Goal: Task Accomplishment & Management: Use online tool/utility

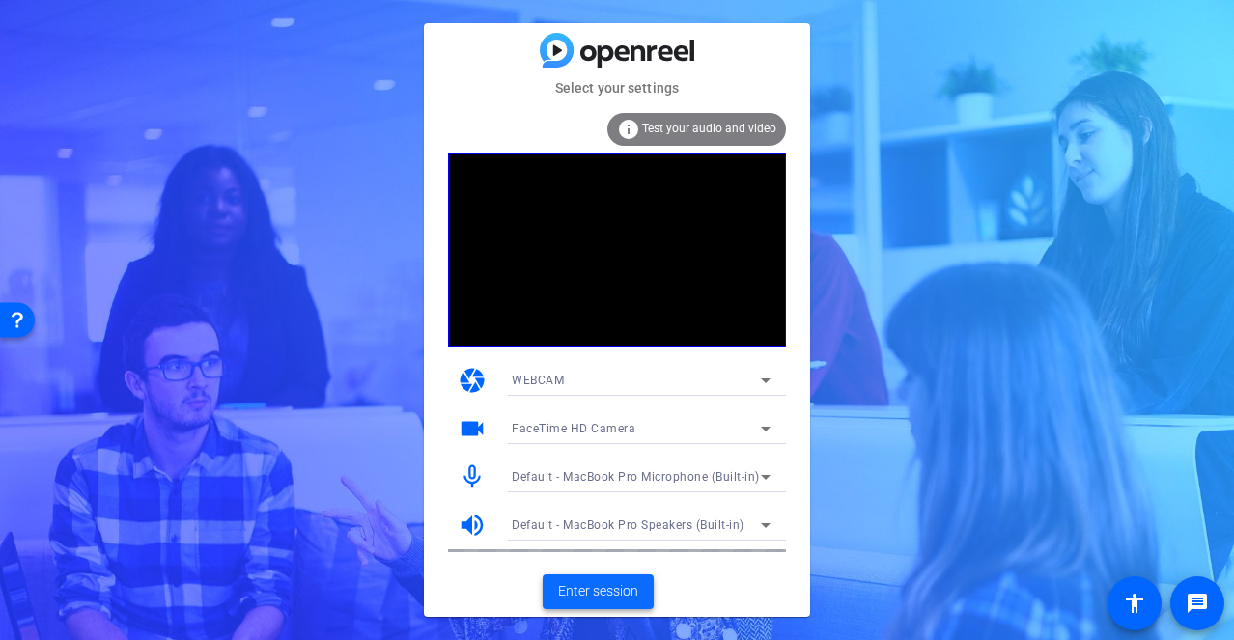
click at [582, 583] on span "Enter session" at bounding box center [598, 591] width 80 height 20
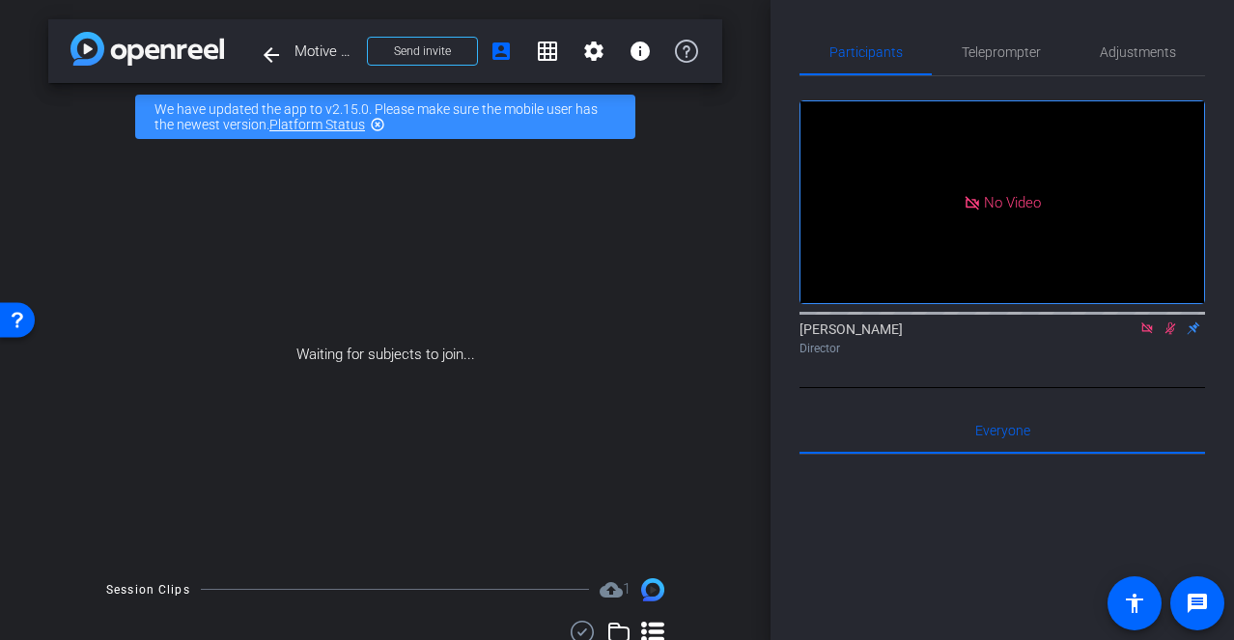
click at [1166, 335] on icon at bounding box center [1169, 329] width 15 height 14
click at [1144, 335] on icon at bounding box center [1146, 329] width 15 height 14
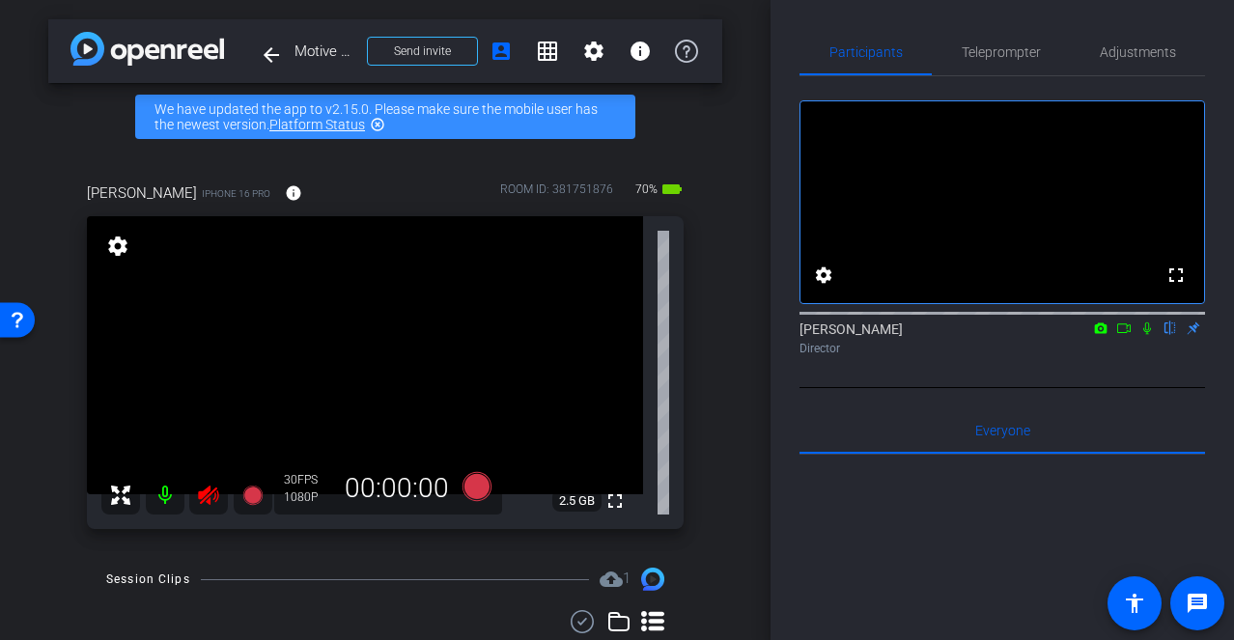
click at [210, 496] on icon at bounding box center [208, 495] width 23 height 23
click at [1147, 52] on span "Adjustments" at bounding box center [1138, 52] width 76 height 14
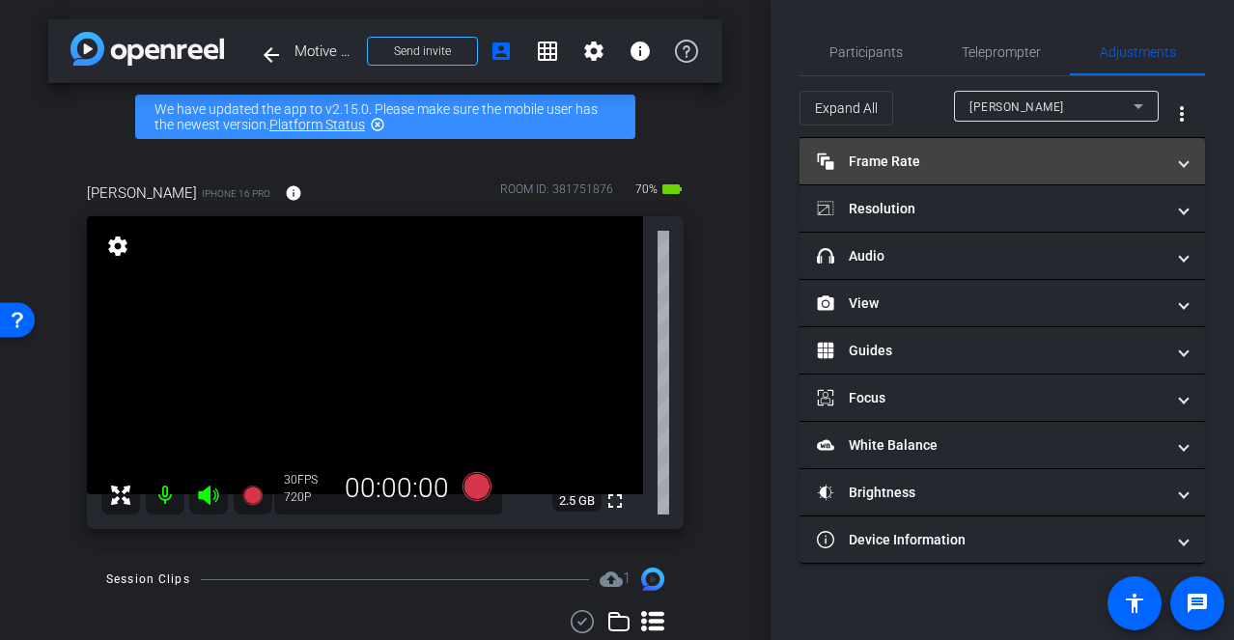
click at [1000, 157] on mat-panel-title "Frame Rate Frame Rate" at bounding box center [991, 162] width 348 height 20
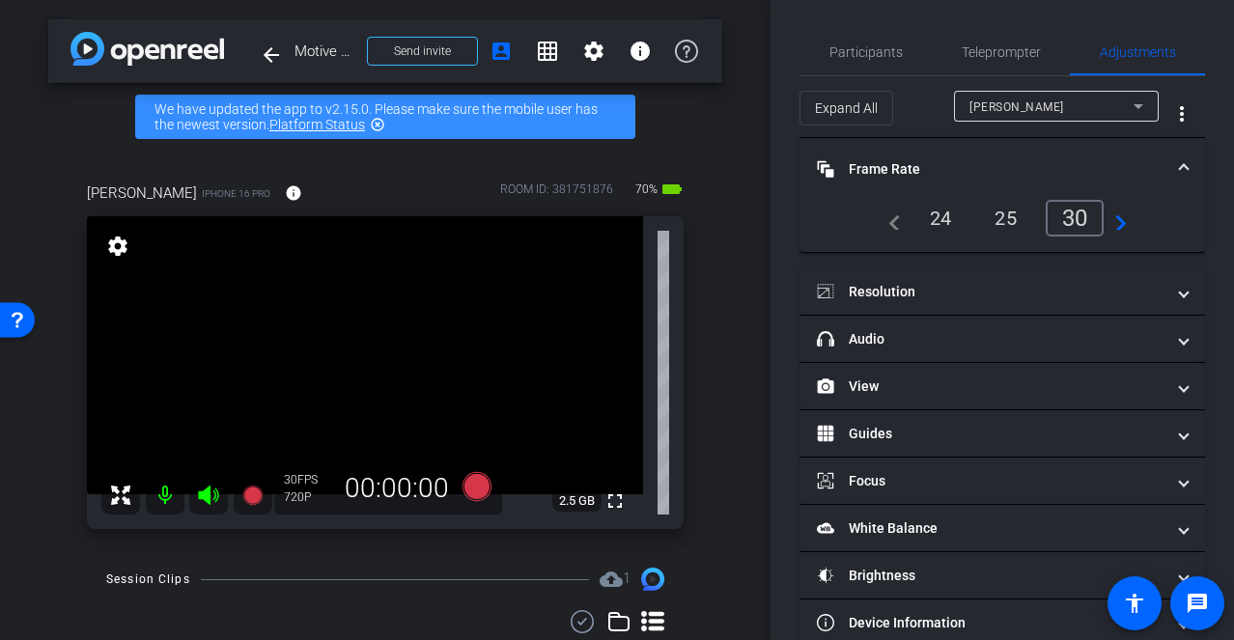
click at [943, 225] on div "24" at bounding box center [940, 218] width 51 height 33
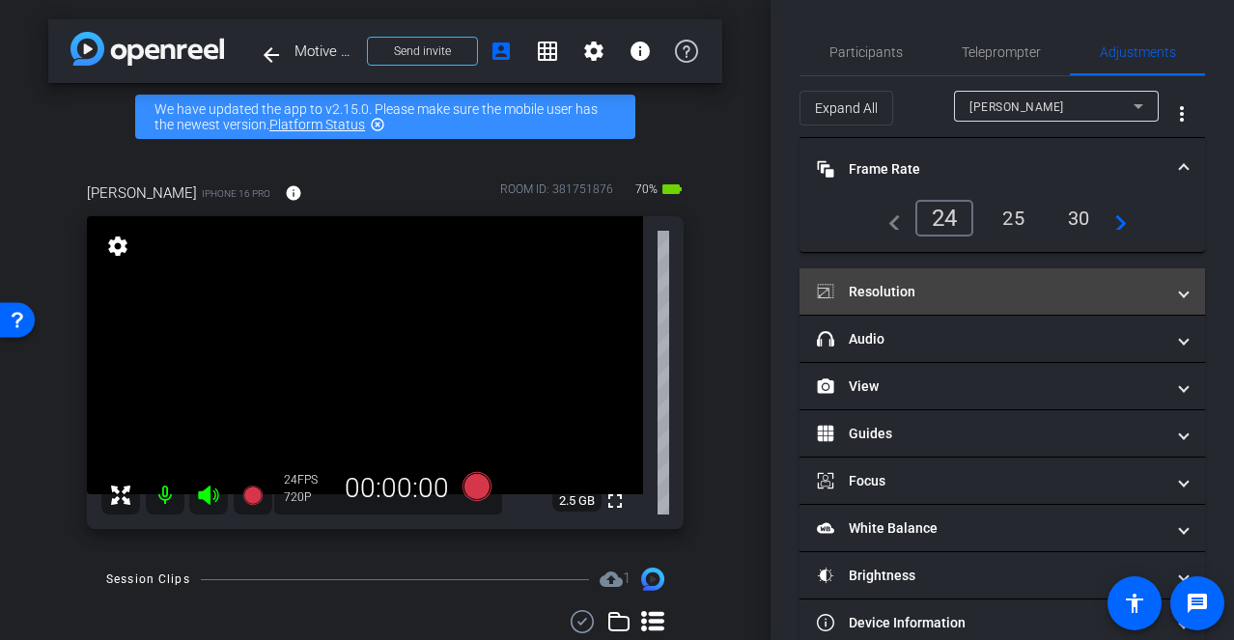
click at [942, 284] on mat-panel-title "Resolution" at bounding box center [991, 292] width 348 height 20
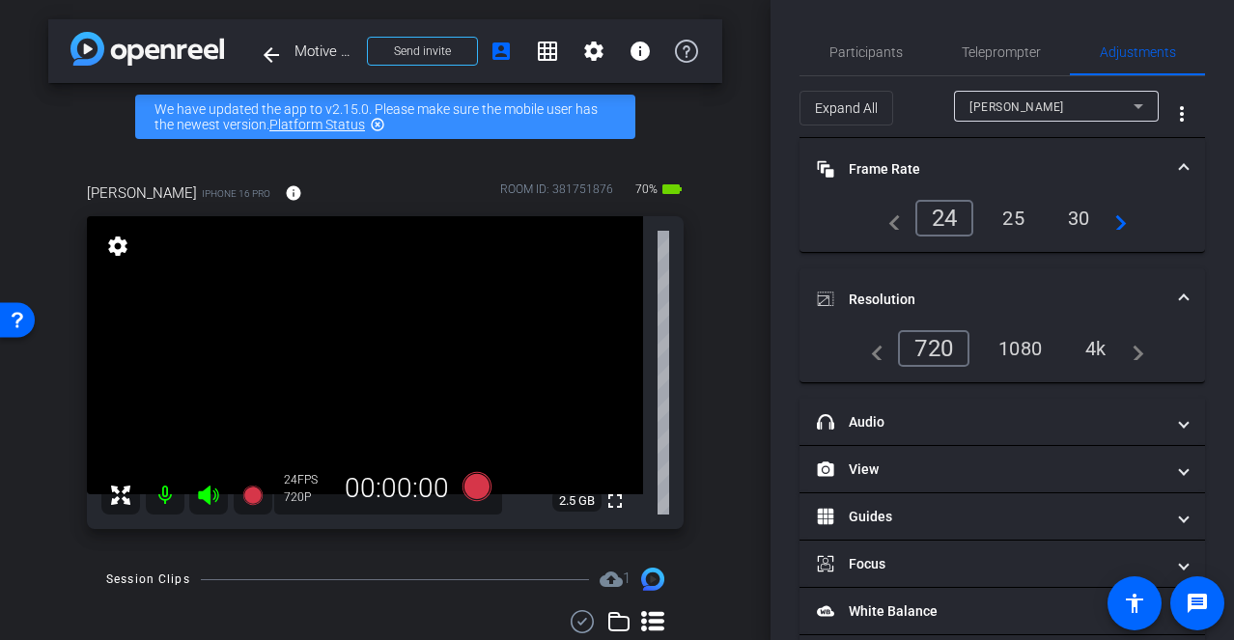
click at [1017, 350] on div "1080" at bounding box center [1020, 348] width 72 height 33
click at [729, 218] on div "arrow_back Motive Technologies Inc x Cintas GM/Service Manager Project - [EMAIL…" at bounding box center [385, 320] width 770 height 640
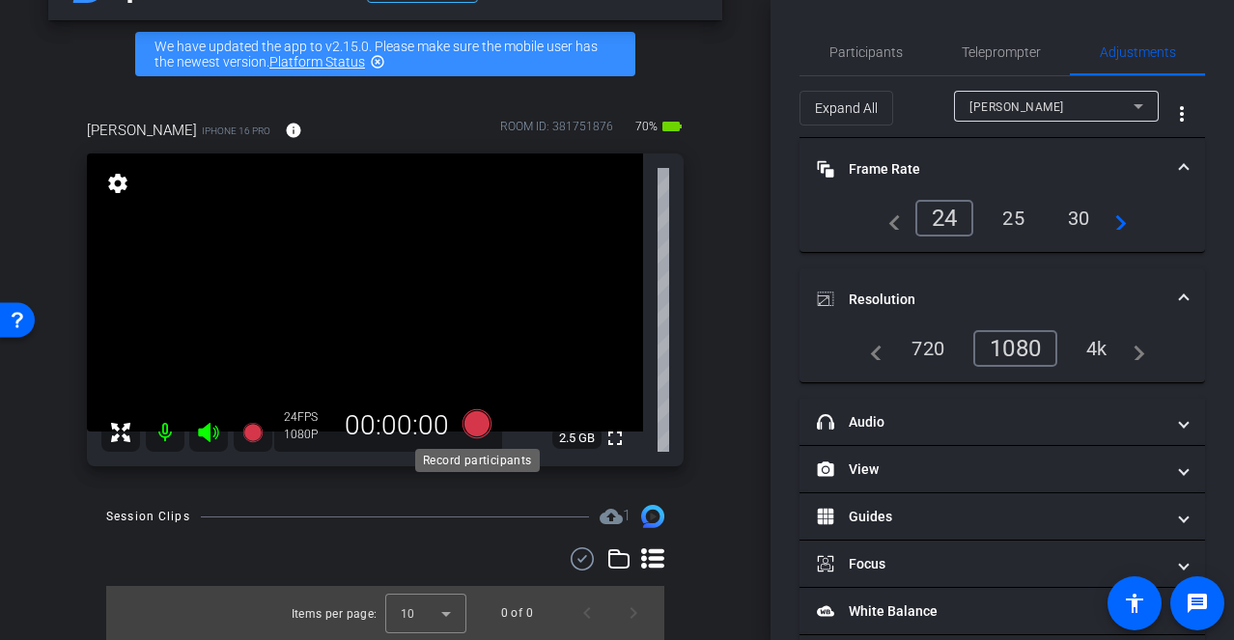
click at [472, 424] on icon at bounding box center [476, 423] width 29 height 29
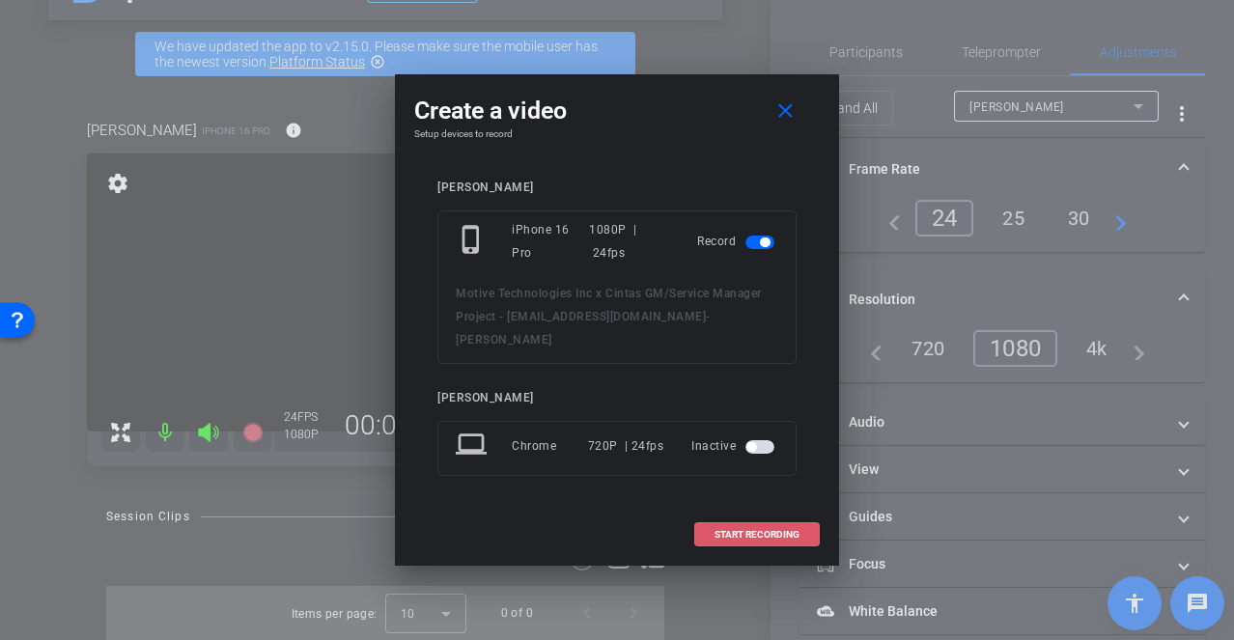
click at [752, 530] on span "START RECORDING" at bounding box center [756, 535] width 85 height 10
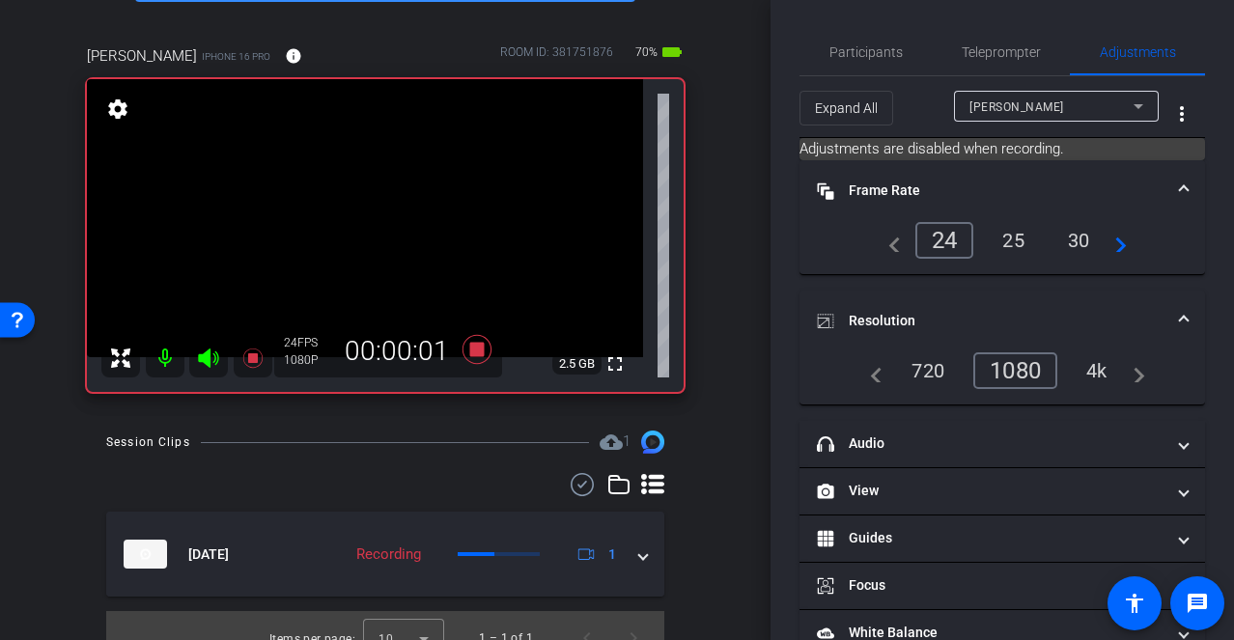
scroll to position [142, 0]
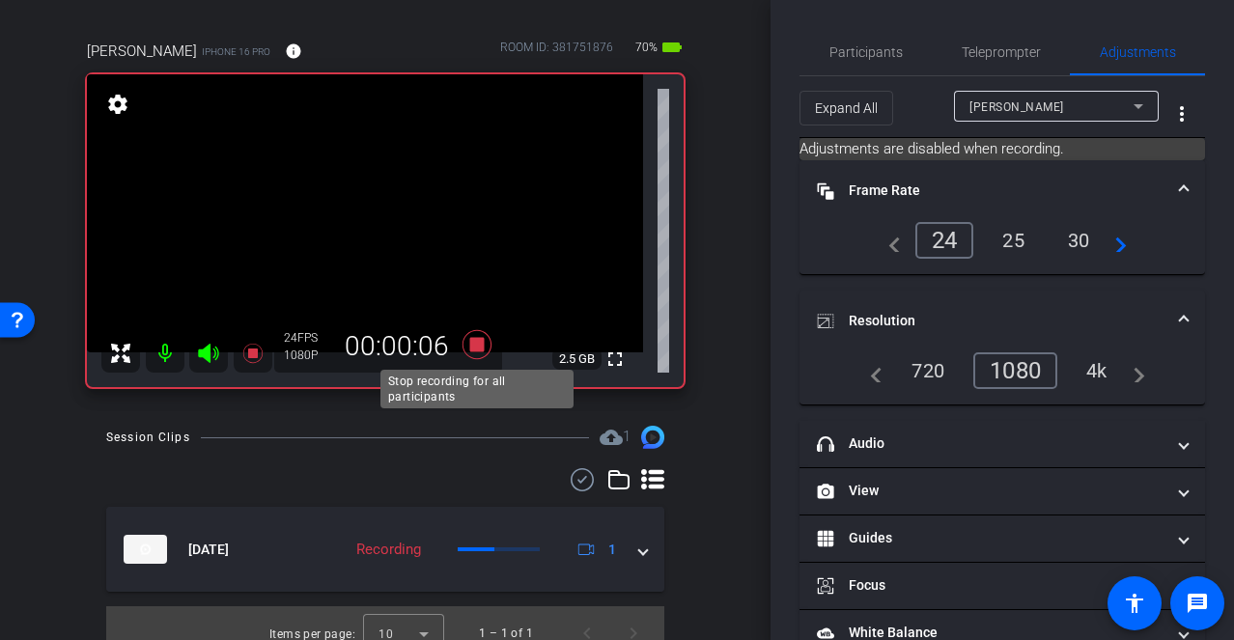
click at [481, 342] on icon at bounding box center [476, 344] width 29 height 29
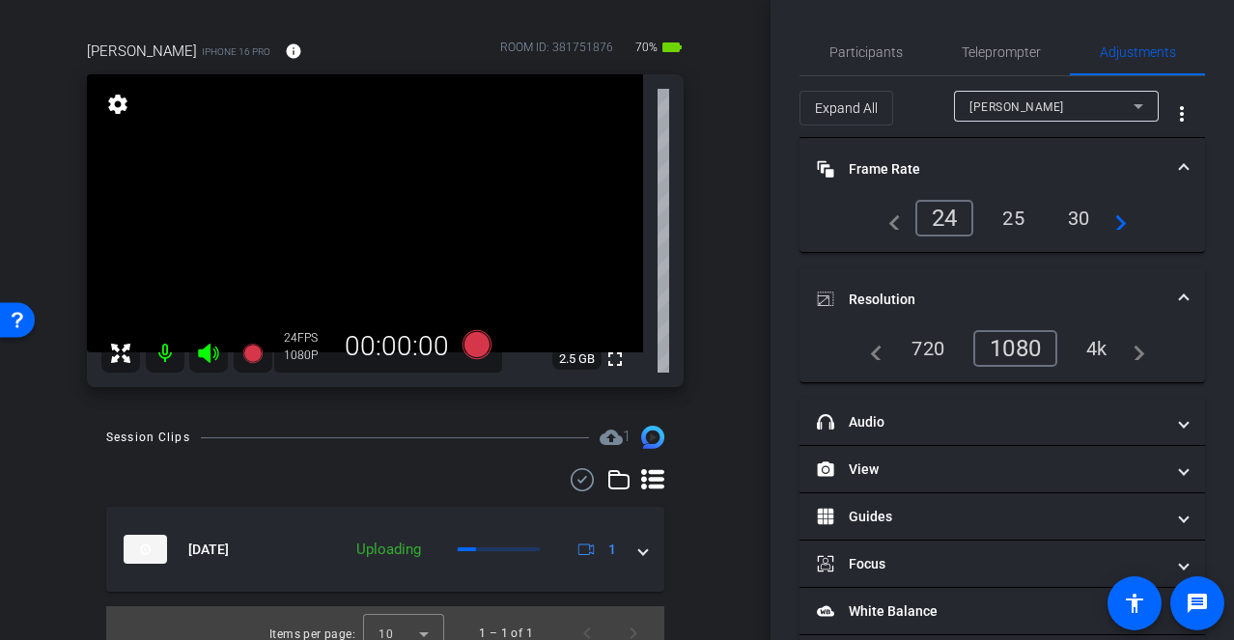
scroll to position [162, 0]
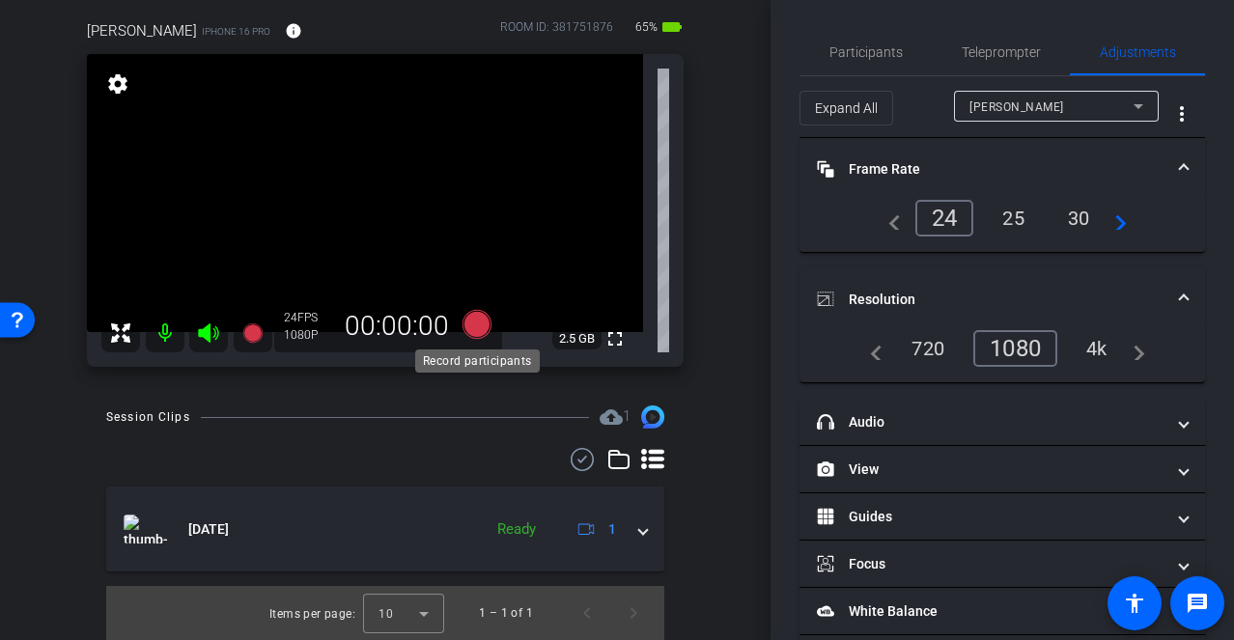
click at [485, 329] on icon at bounding box center [476, 324] width 29 height 29
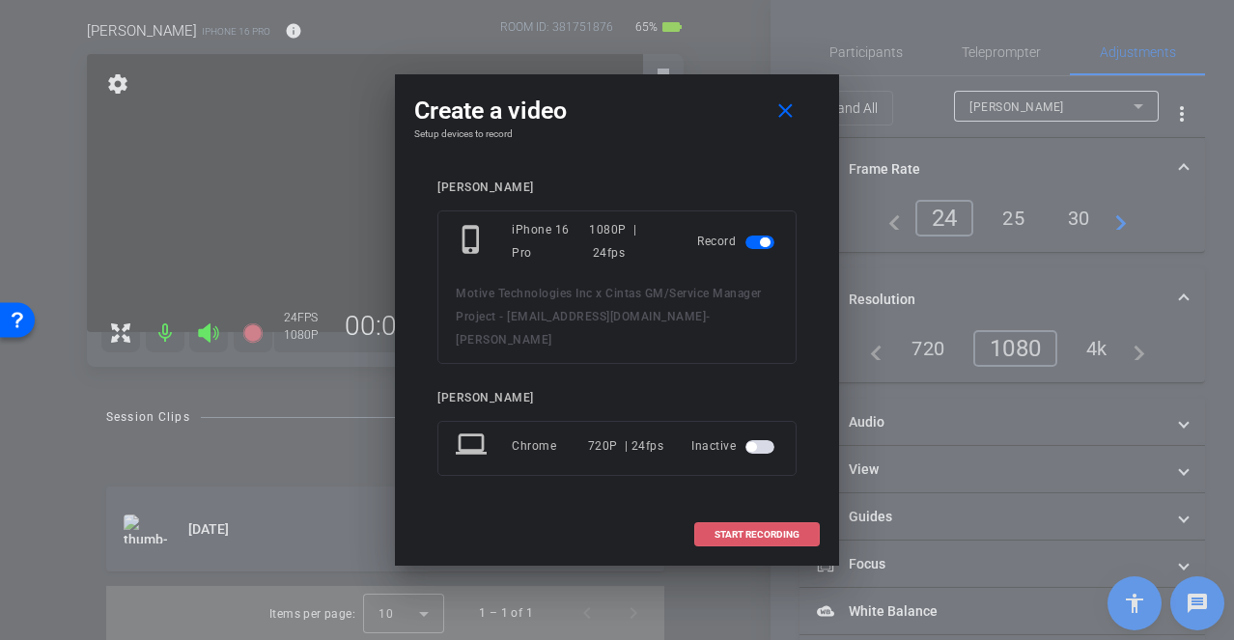
click at [755, 530] on span "START RECORDING" at bounding box center [756, 535] width 85 height 10
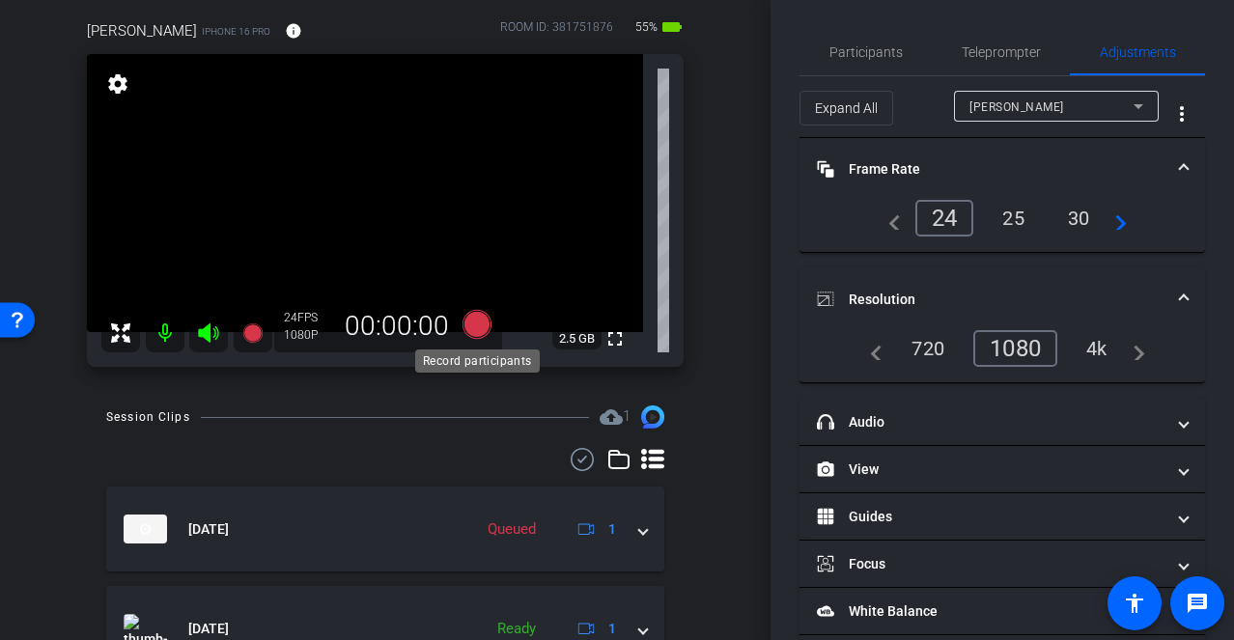
click at [480, 324] on icon at bounding box center [476, 324] width 29 height 29
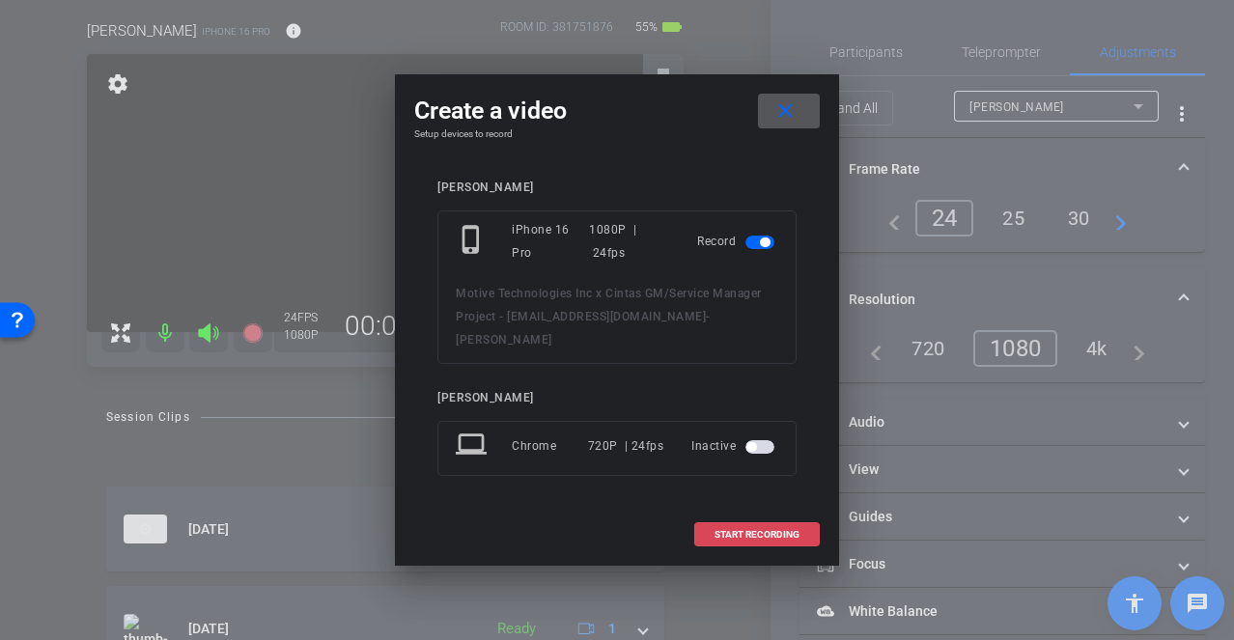
click at [767, 530] on span "START RECORDING" at bounding box center [756, 535] width 85 height 10
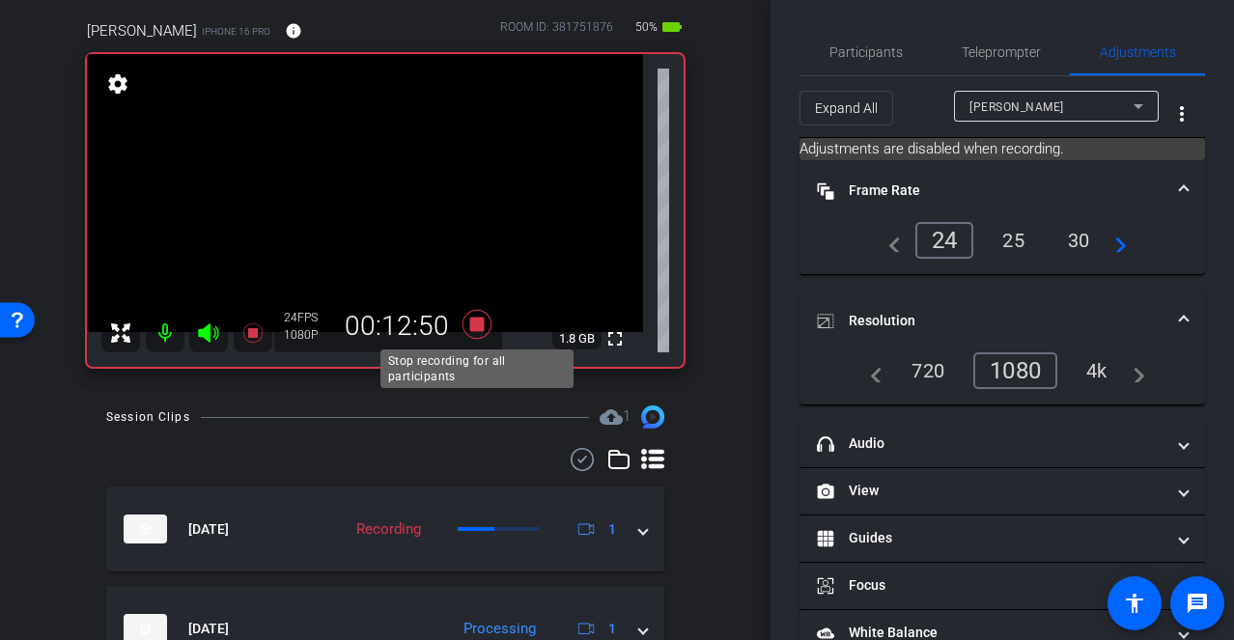
click at [473, 321] on icon at bounding box center [476, 324] width 29 height 29
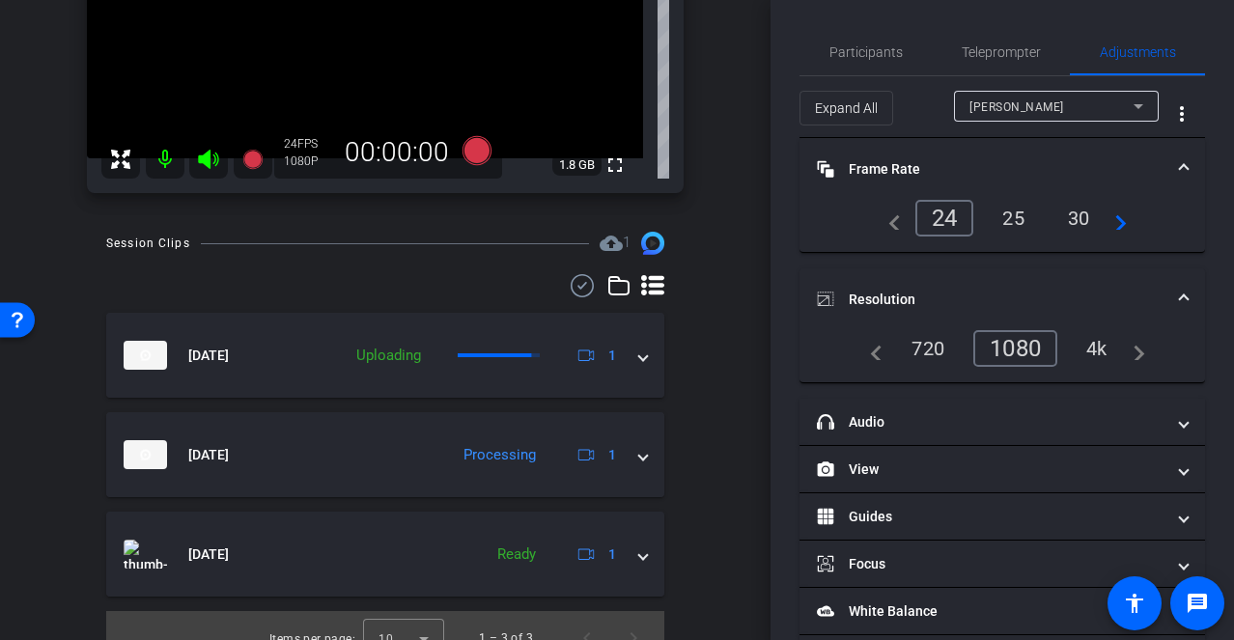
scroll to position [340, 0]
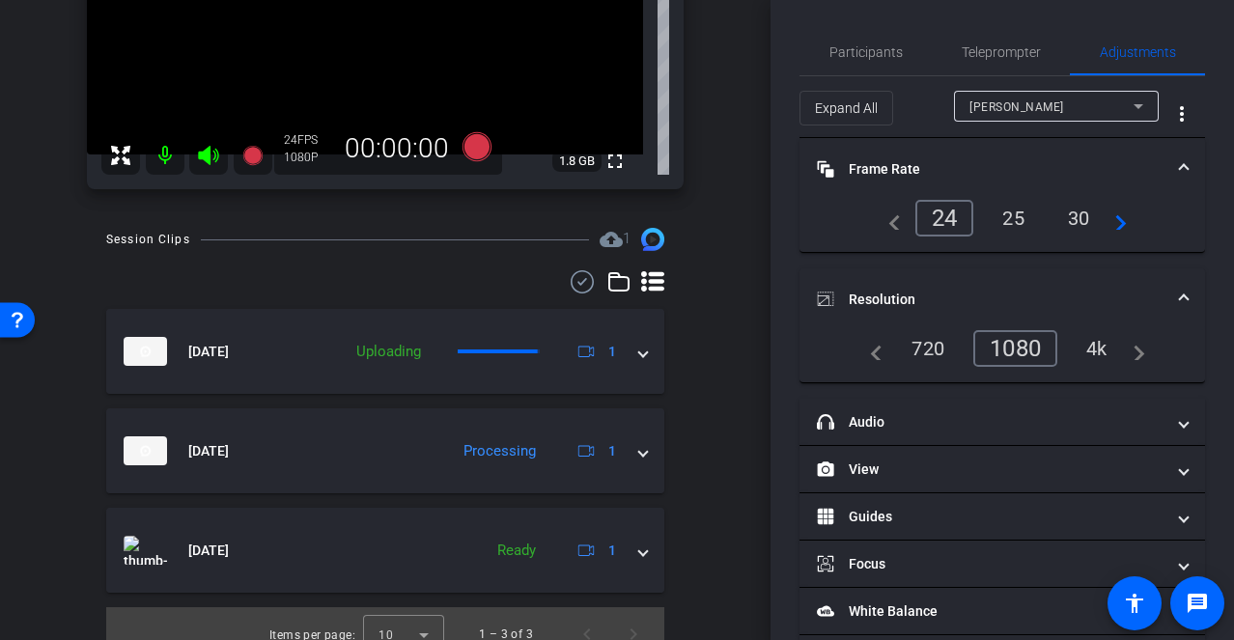
click at [714, 445] on div "Session Clips cloud_upload 1 [DATE] Uploading 1 [DATE] Processing 1 [DATE] Read…" at bounding box center [385, 445] width 674 height 434
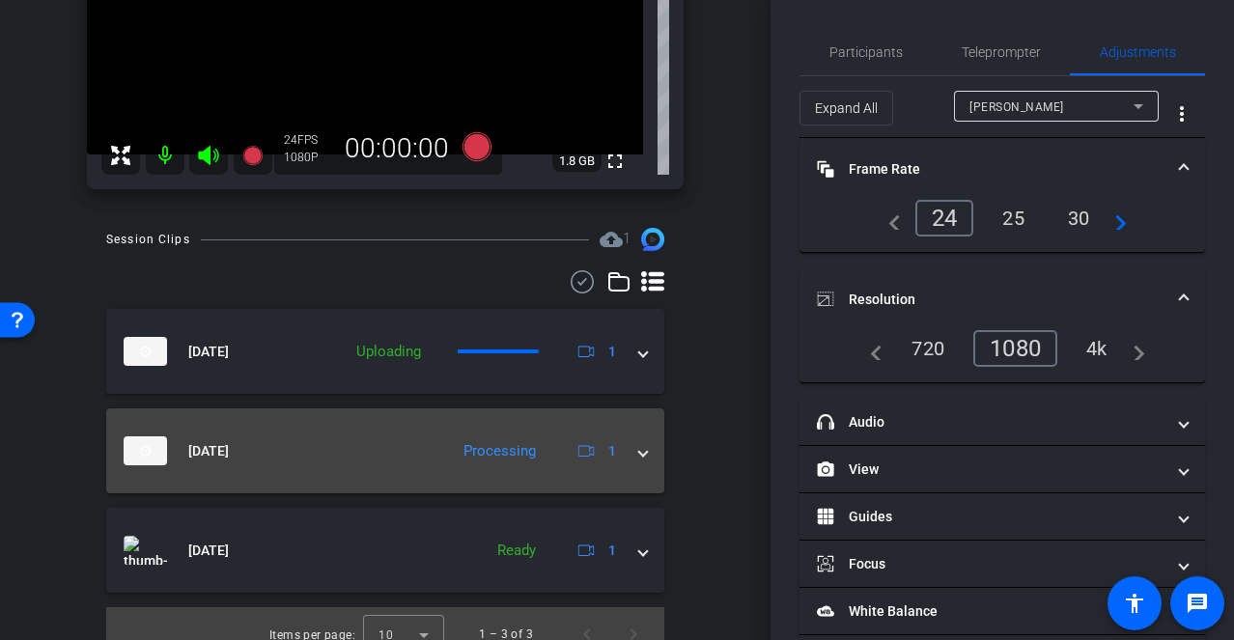
click at [645, 460] on span at bounding box center [643, 451] width 8 height 20
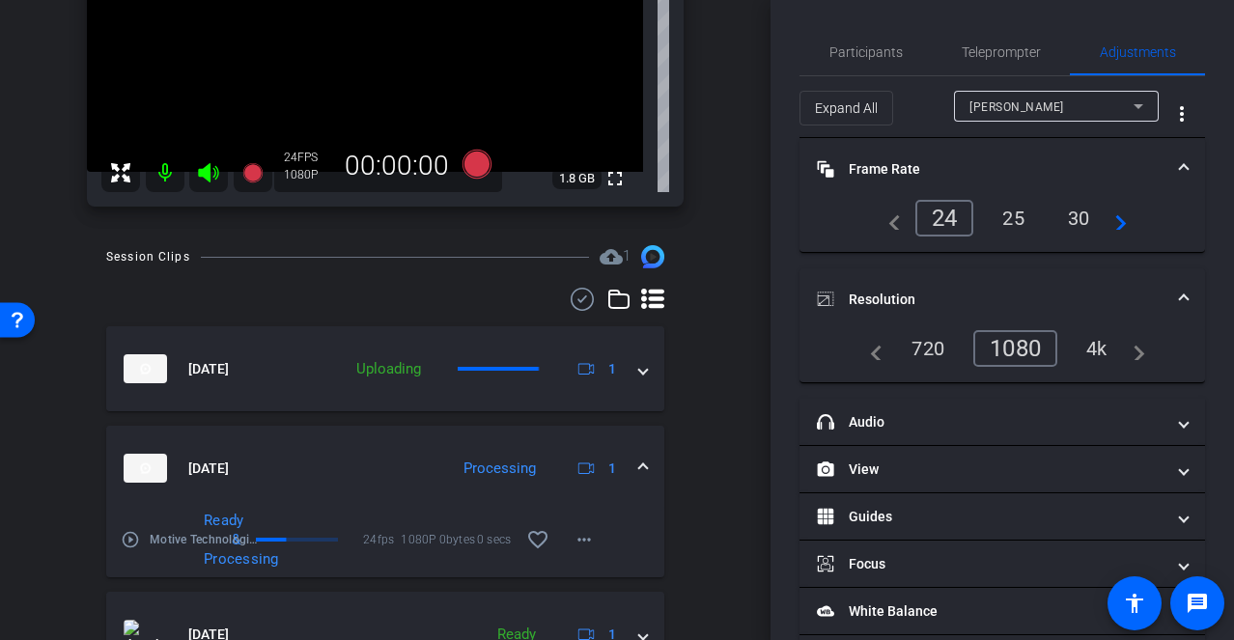
scroll to position [247, 0]
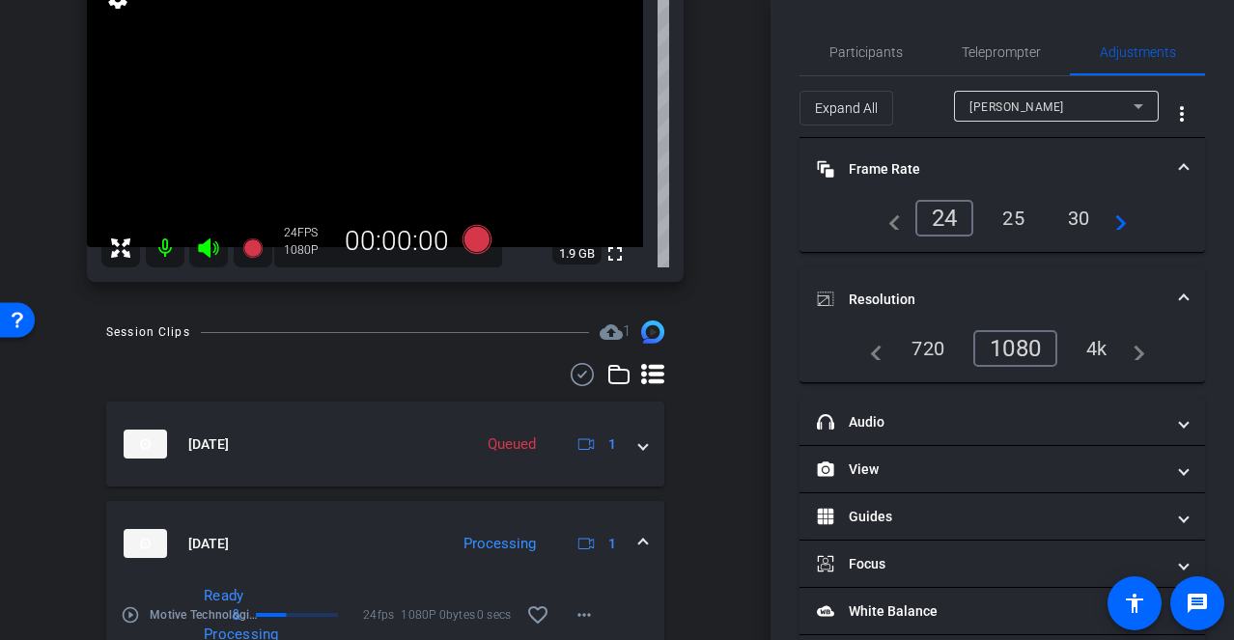
click at [721, 342] on div "Session Clips cloud_upload 1 [DATE] Queued 1 [DATE] Processing 1 play_circle_ou…" at bounding box center [385, 571] width 674 height 500
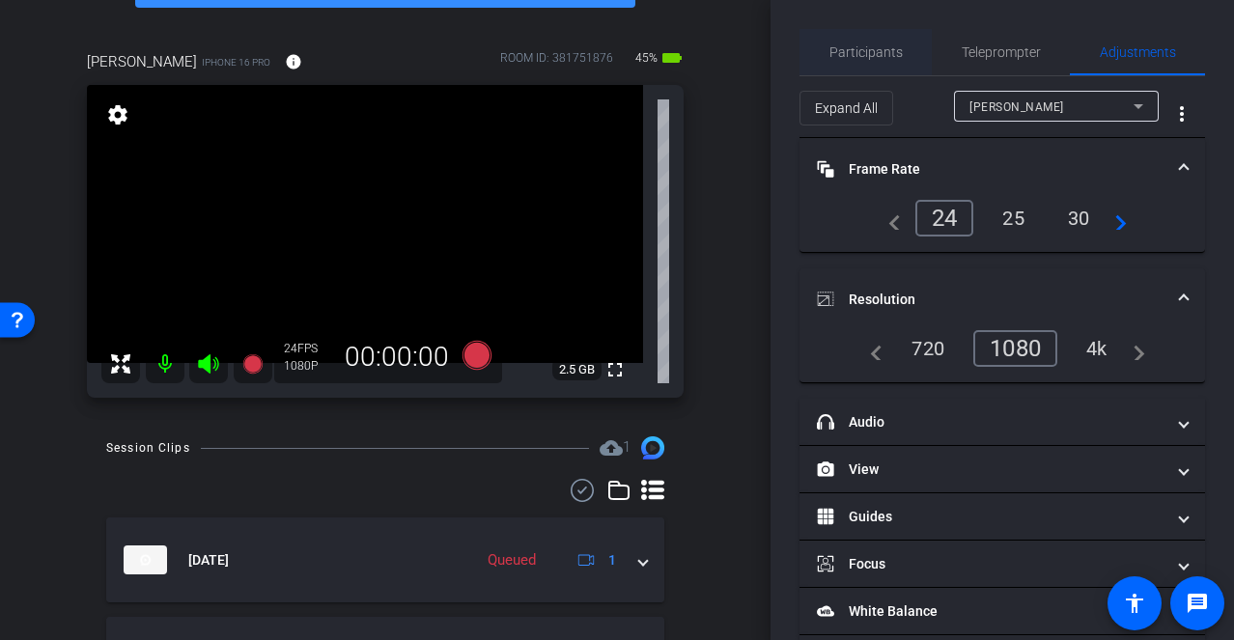
scroll to position [129, 0]
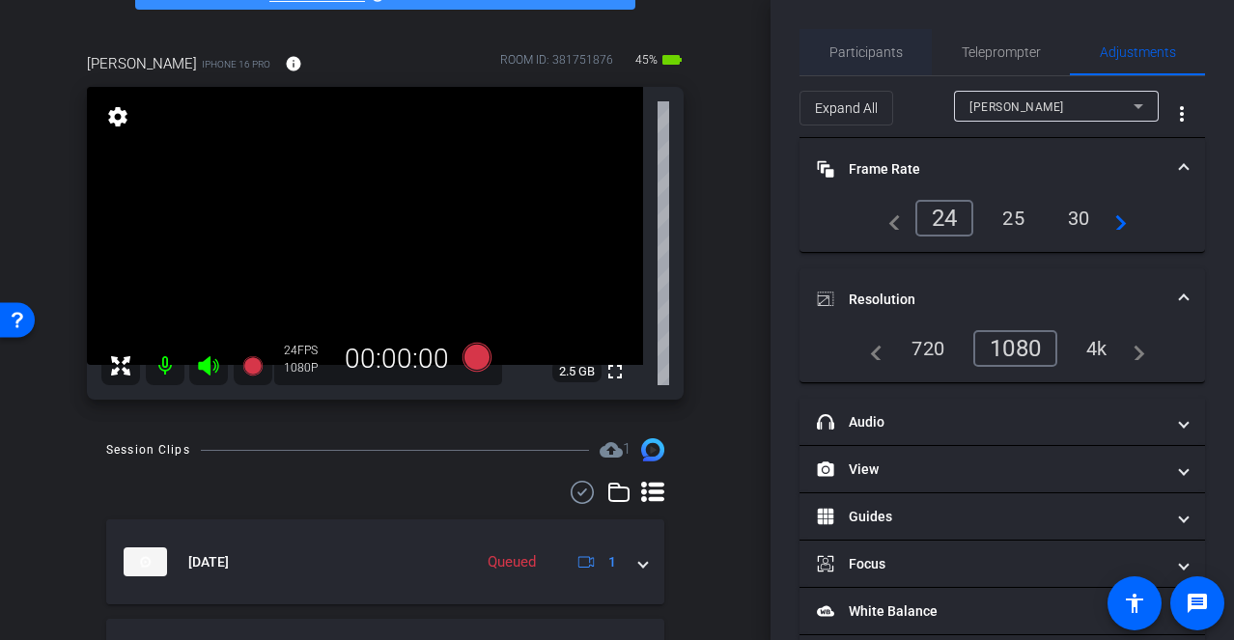
click at [880, 49] on span "Participants" at bounding box center [865, 52] width 73 height 14
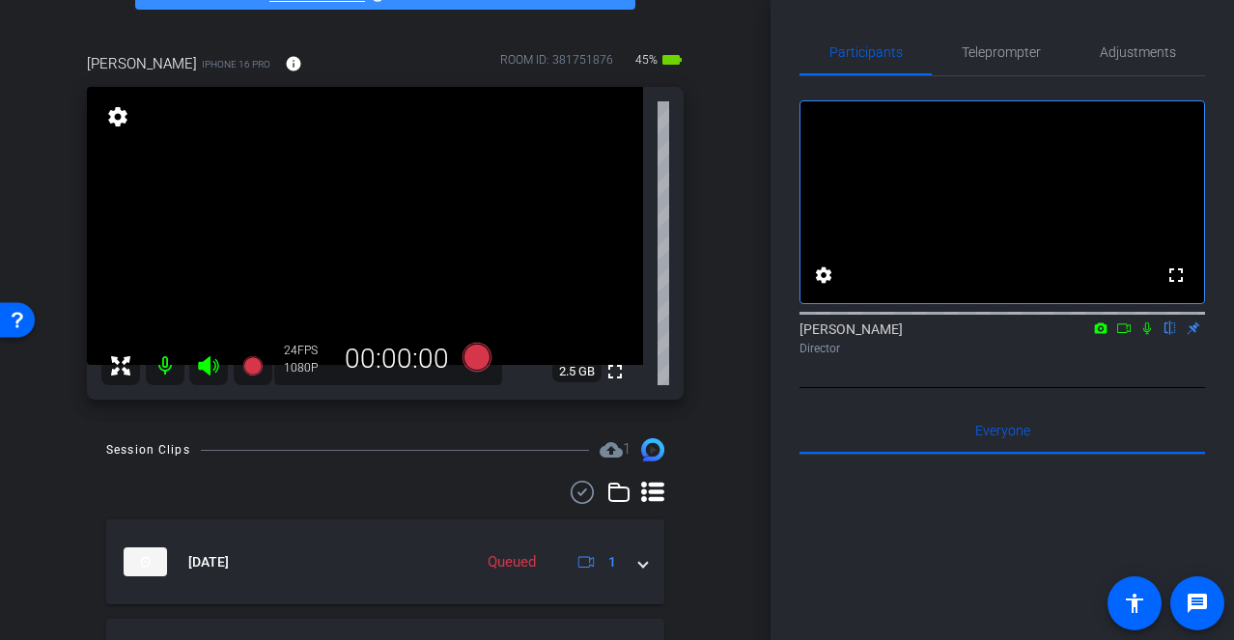
click at [816, 388] on div "fullscreen settings [PERSON_NAME] flip Director" at bounding box center [1002, 232] width 406 height 312
click at [1146, 335] on icon at bounding box center [1146, 329] width 15 height 14
click at [1122, 333] on icon at bounding box center [1124, 328] width 14 height 10
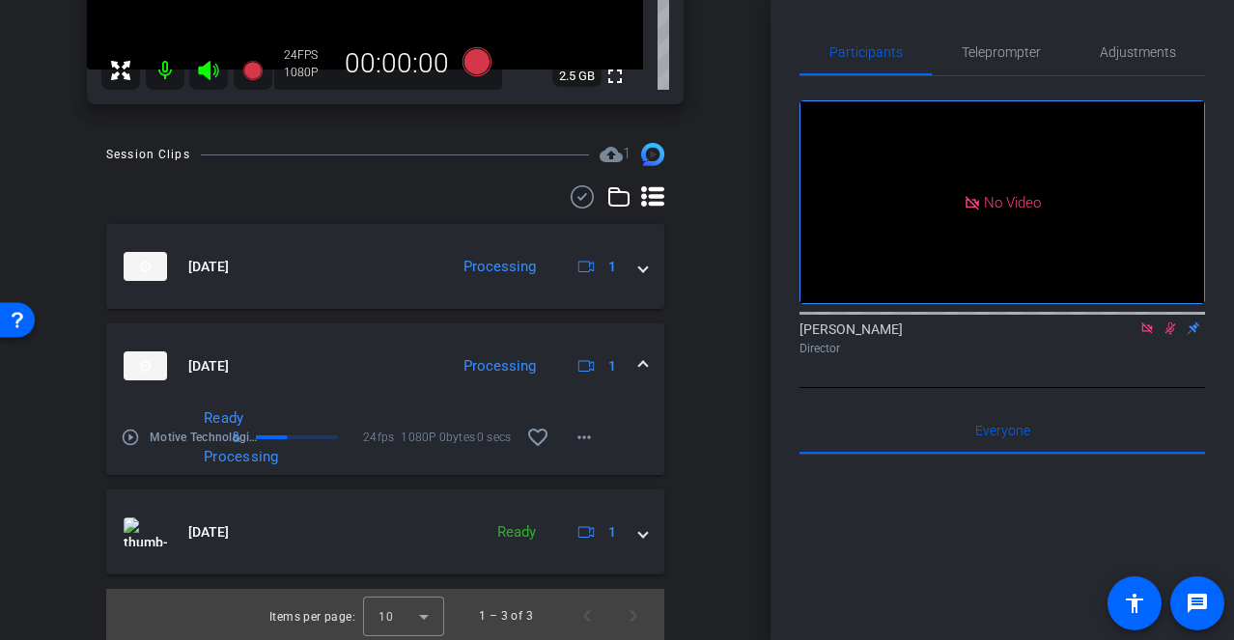
scroll to position [428, 0]
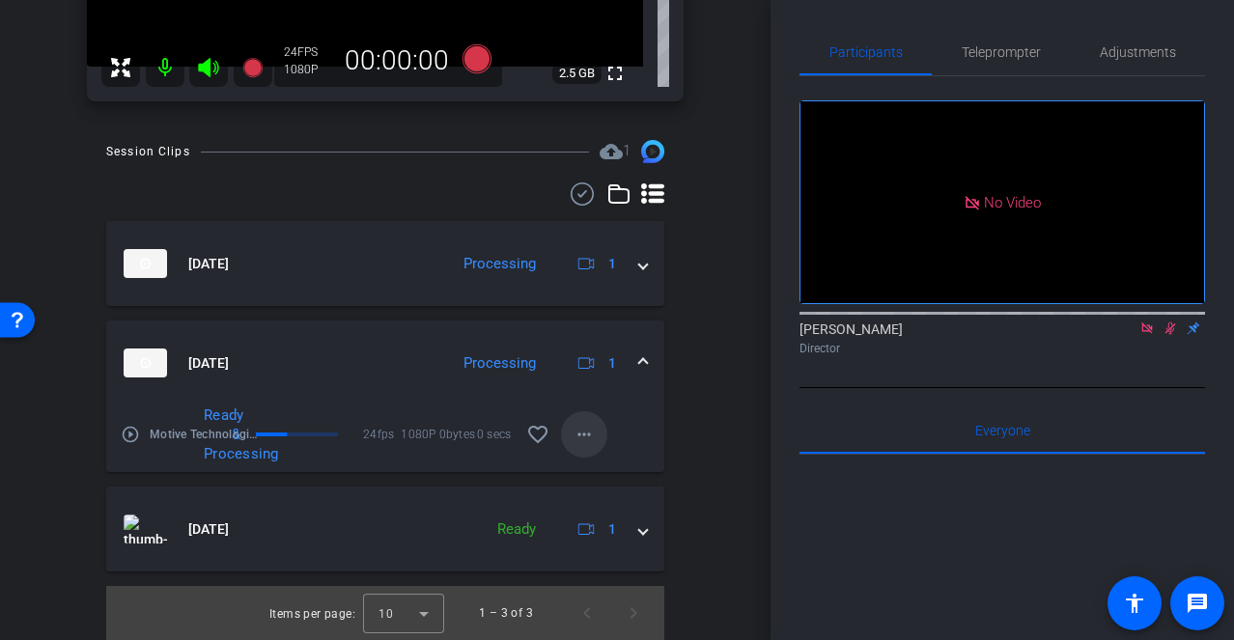
click at [591, 434] on mat-icon "more_horiz" at bounding box center [584, 434] width 23 height 23
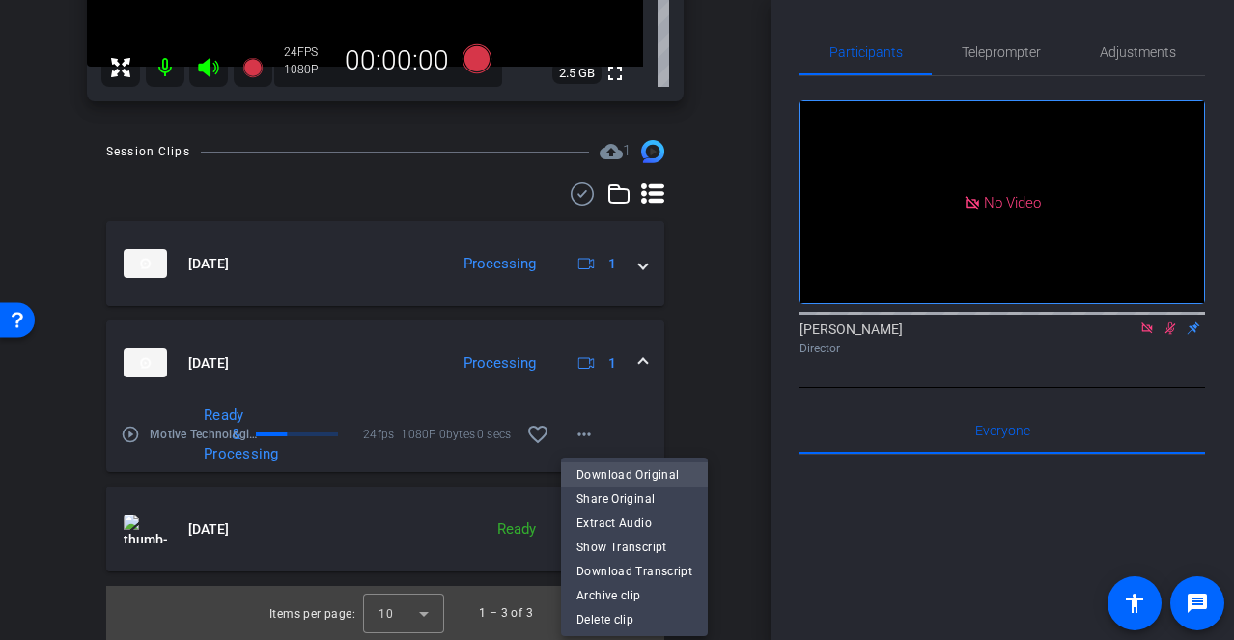
scroll to position [438, 0]
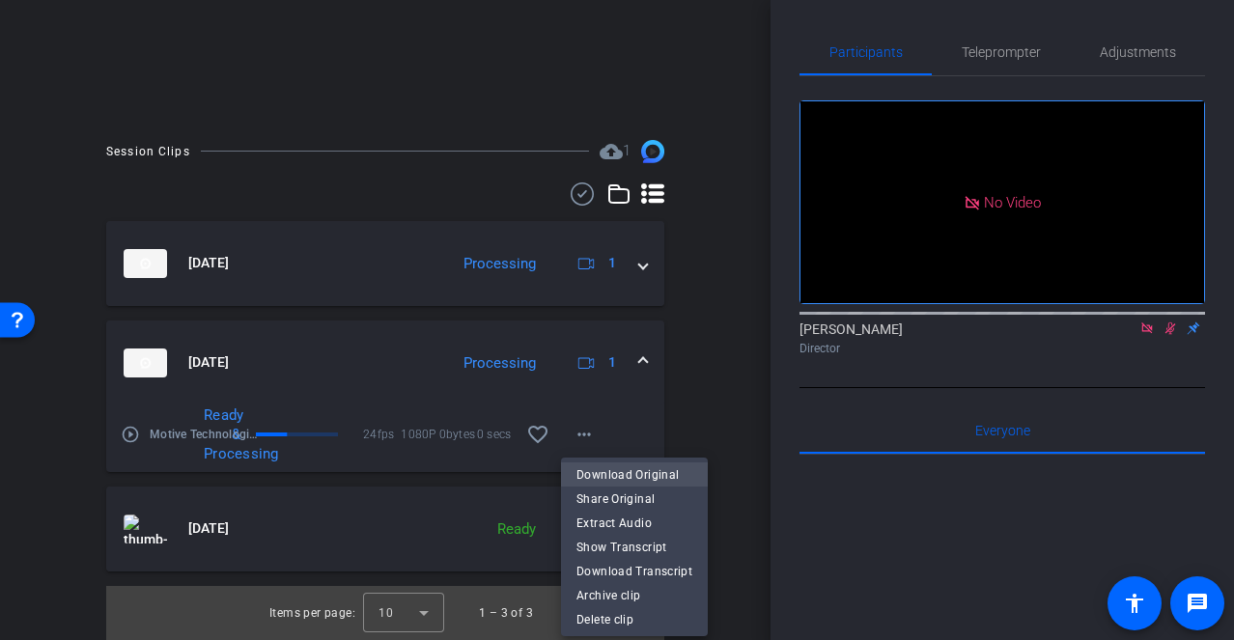
click at [645, 473] on span "Download Original" at bounding box center [634, 474] width 116 height 23
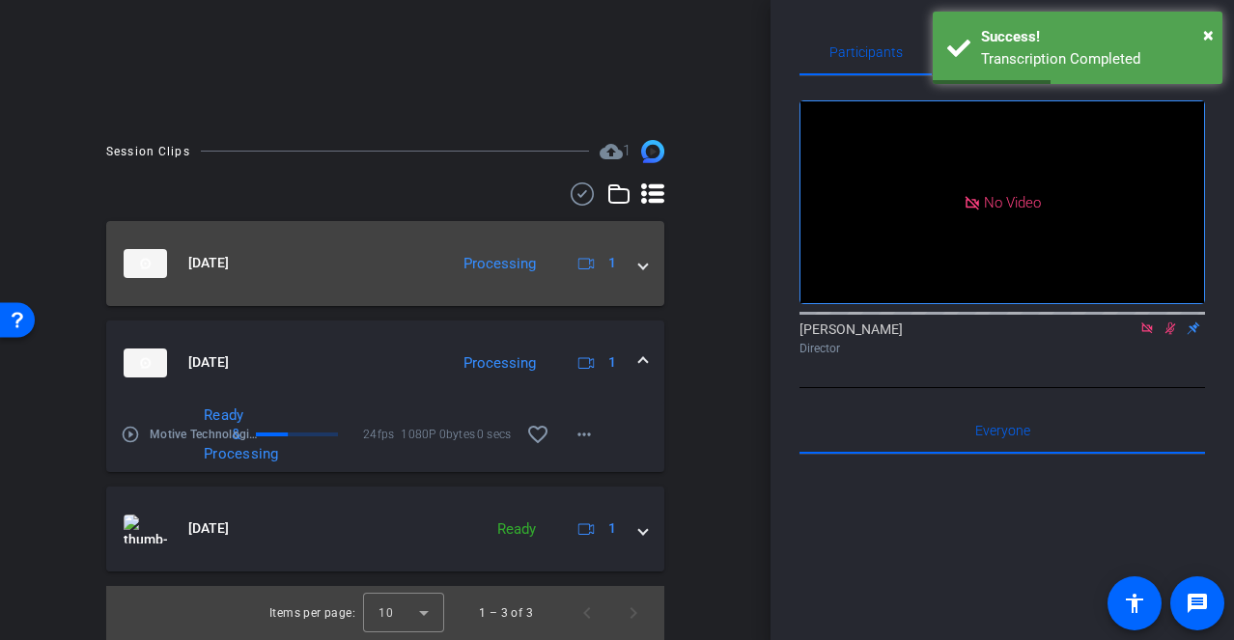
click at [647, 262] on mat-expansion-panel-header "[DATE] Processing 1" at bounding box center [385, 263] width 558 height 85
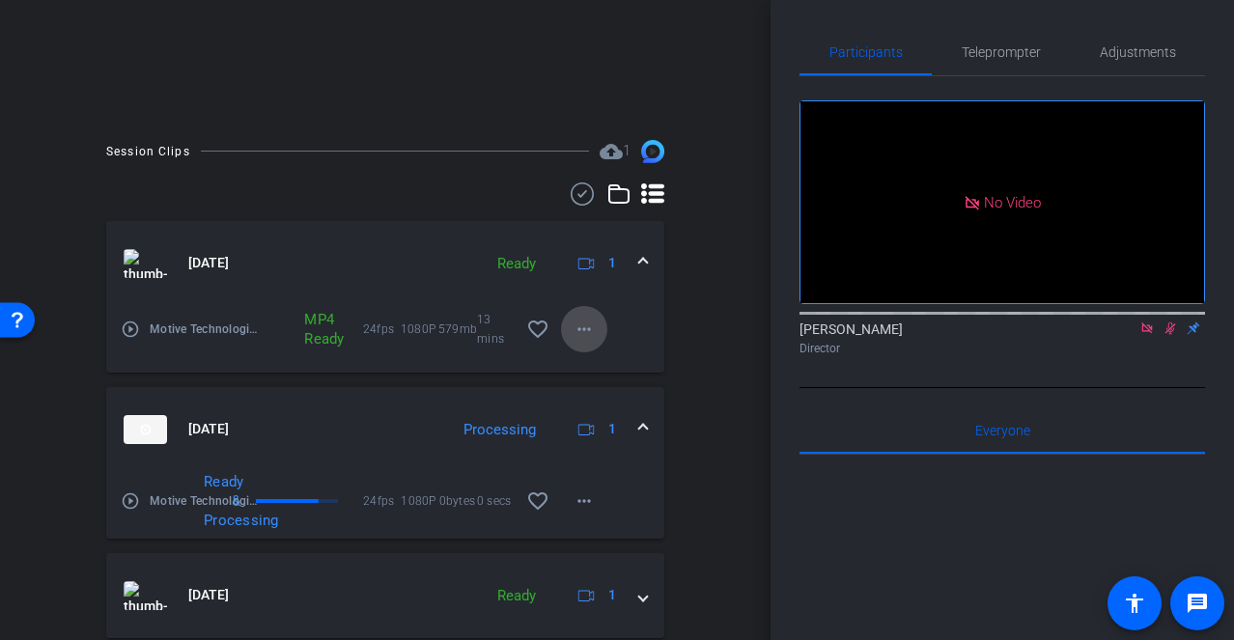
click at [575, 314] on span at bounding box center [584, 329] width 46 height 46
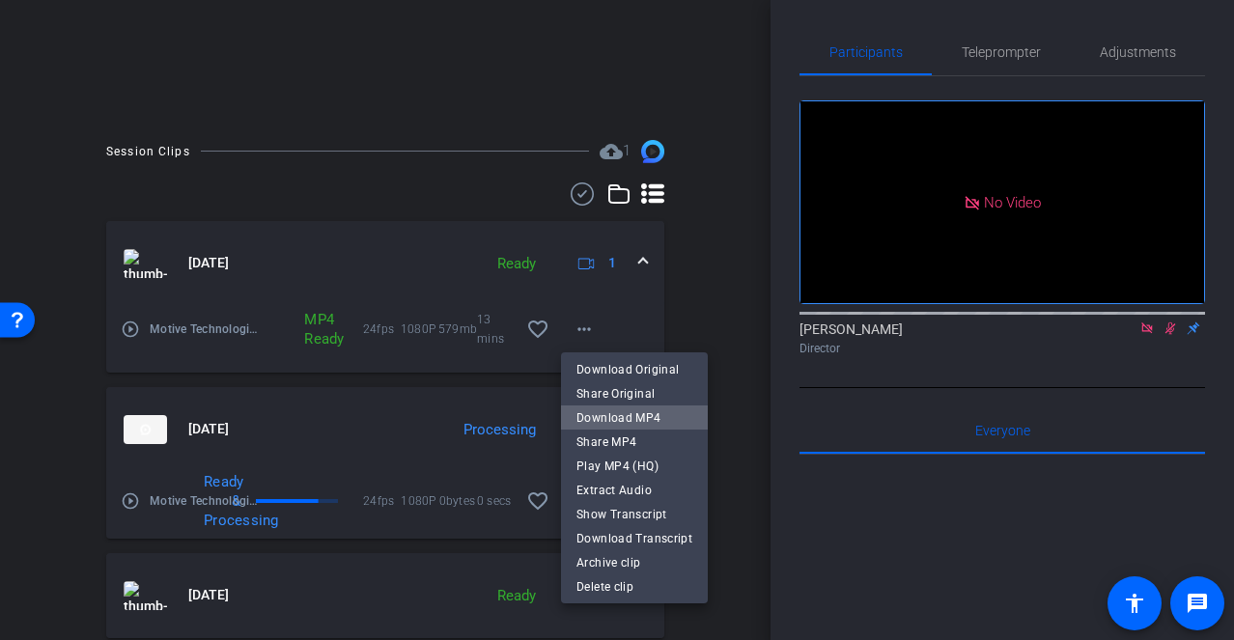
click at [635, 409] on span "Download MP4" at bounding box center [634, 417] width 116 height 23
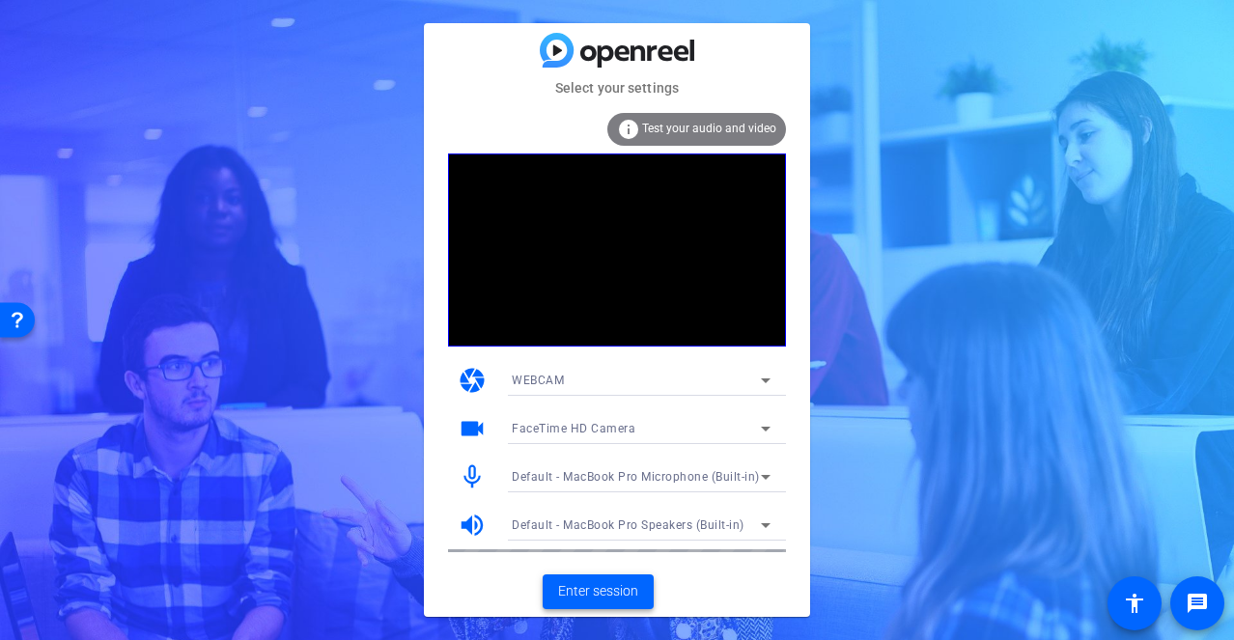
click at [577, 590] on span "Enter session" at bounding box center [598, 591] width 80 height 20
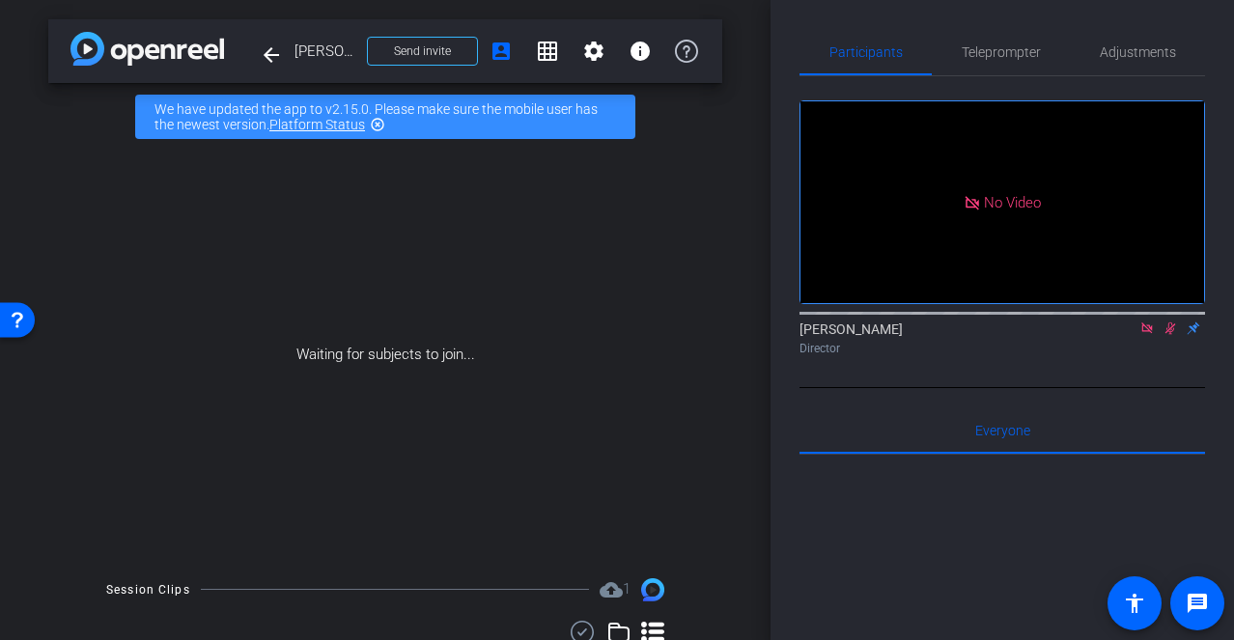
click at [1165, 335] on icon at bounding box center [1169, 329] width 15 height 14
click at [1146, 335] on icon at bounding box center [1146, 329] width 15 height 14
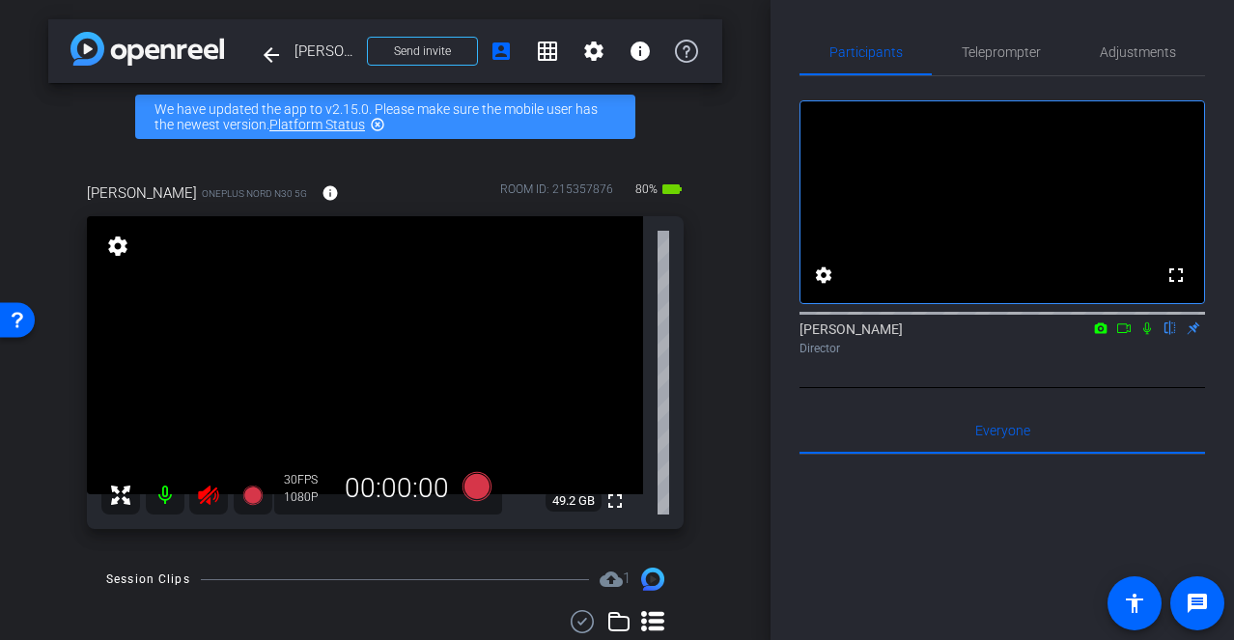
click at [204, 485] on icon at bounding box center [208, 495] width 23 height 23
click at [1154, 54] on span "Adjustments" at bounding box center [1138, 52] width 76 height 14
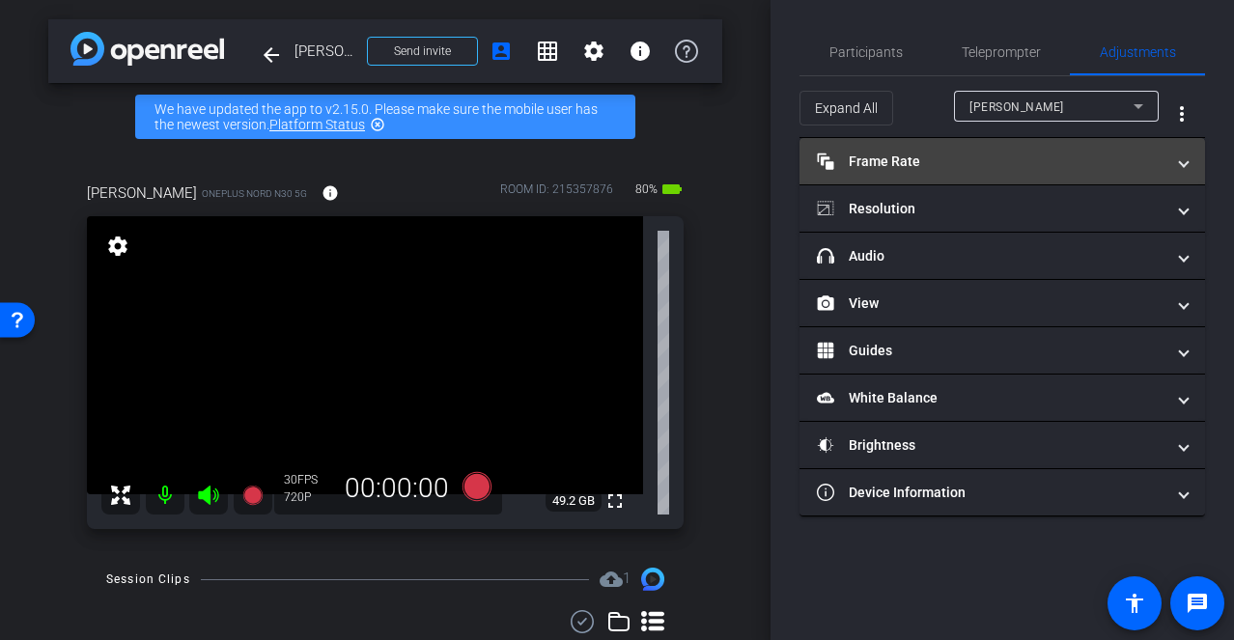
click at [981, 148] on mat-expansion-panel-header "Frame Rate Frame Rate" at bounding box center [1002, 161] width 406 height 46
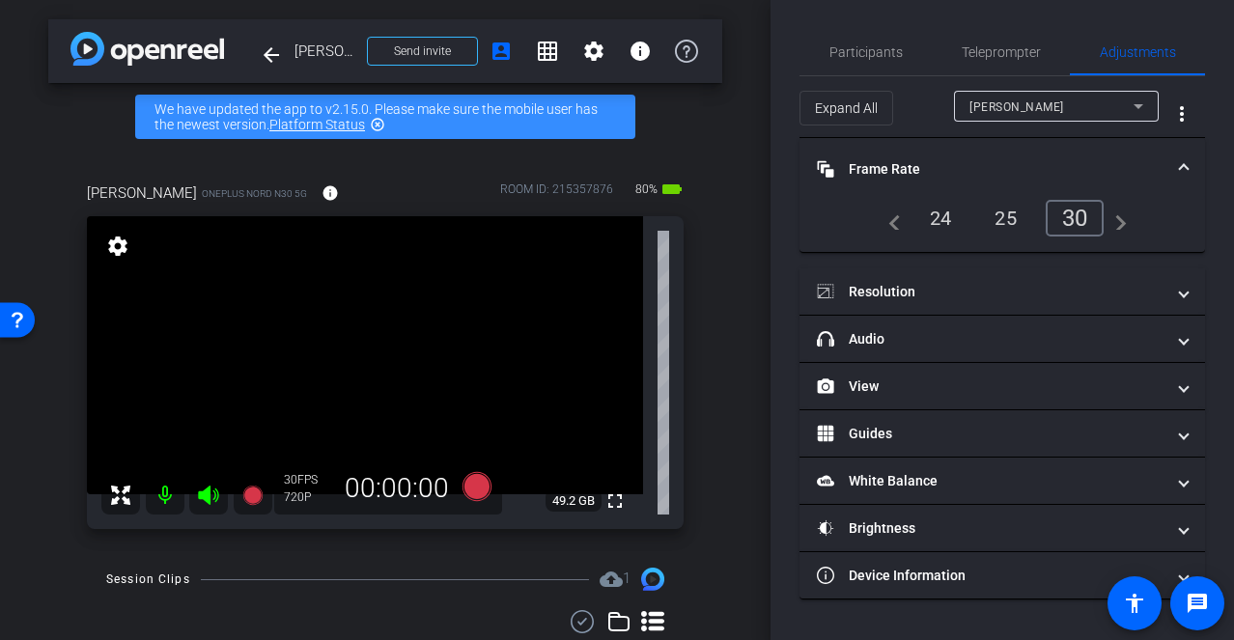
click at [941, 212] on div "24" at bounding box center [940, 218] width 51 height 33
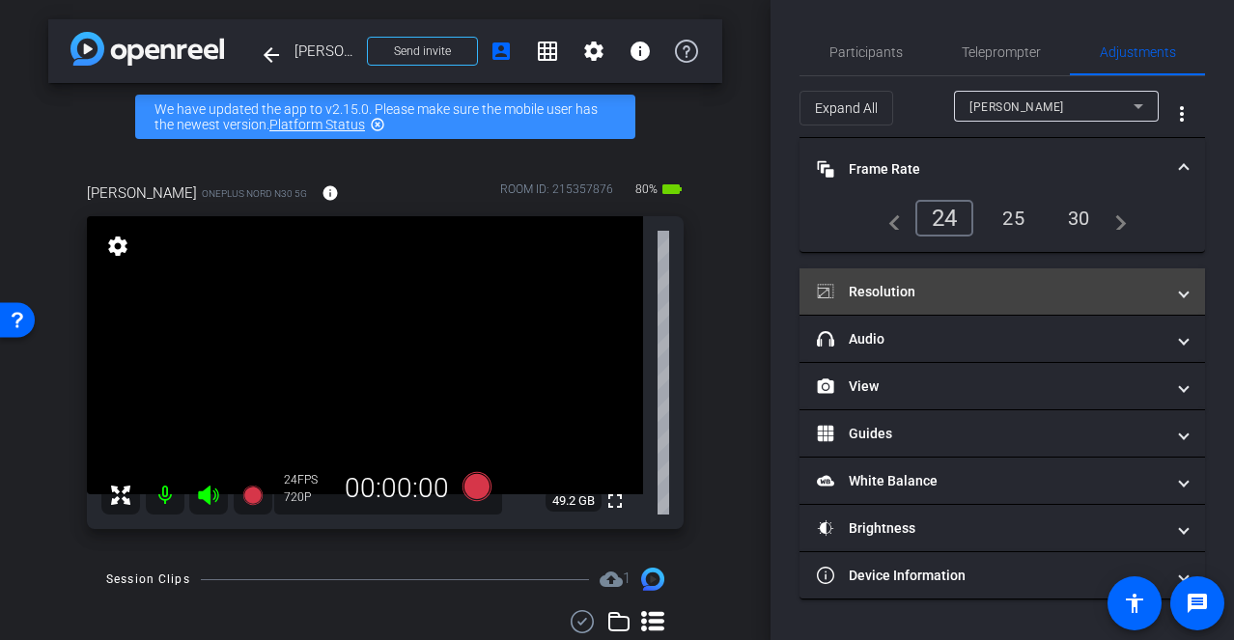
click at [912, 295] on mat-panel-title "Resolution" at bounding box center [991, 292] width 348 height 20
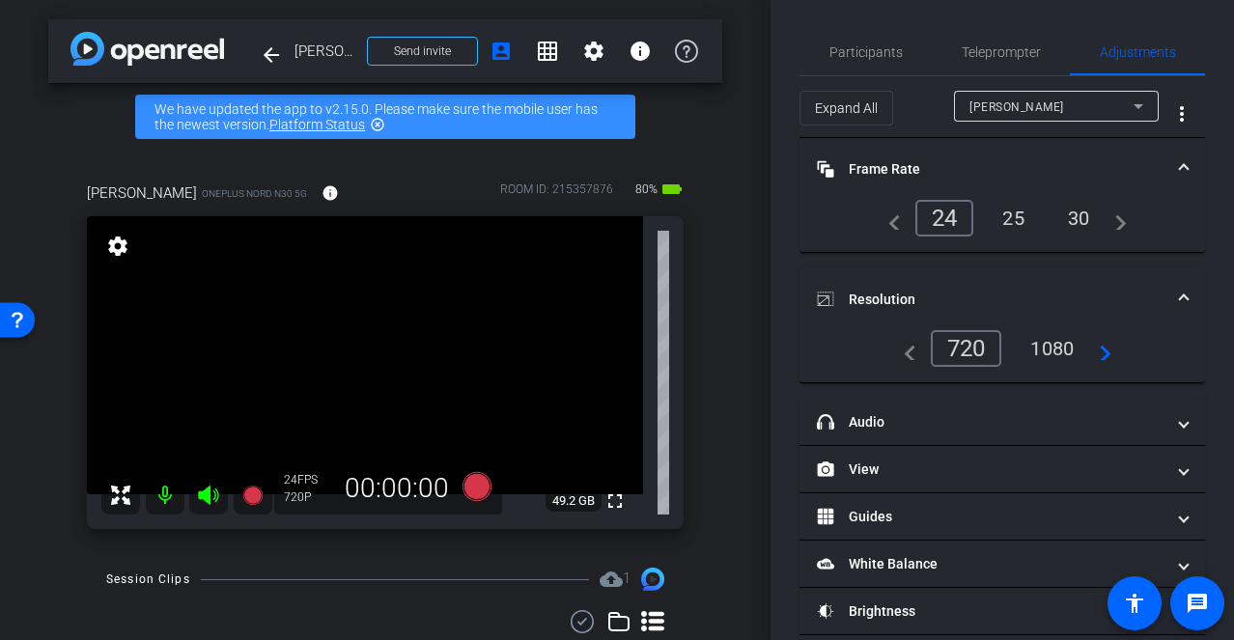
click at [1067, 350] on div "1080" at bounding box center [1052, 348] width 72 height 33
click at [842, 49] on span "Participants" at bounding box center [865, 52] width 73 height 14
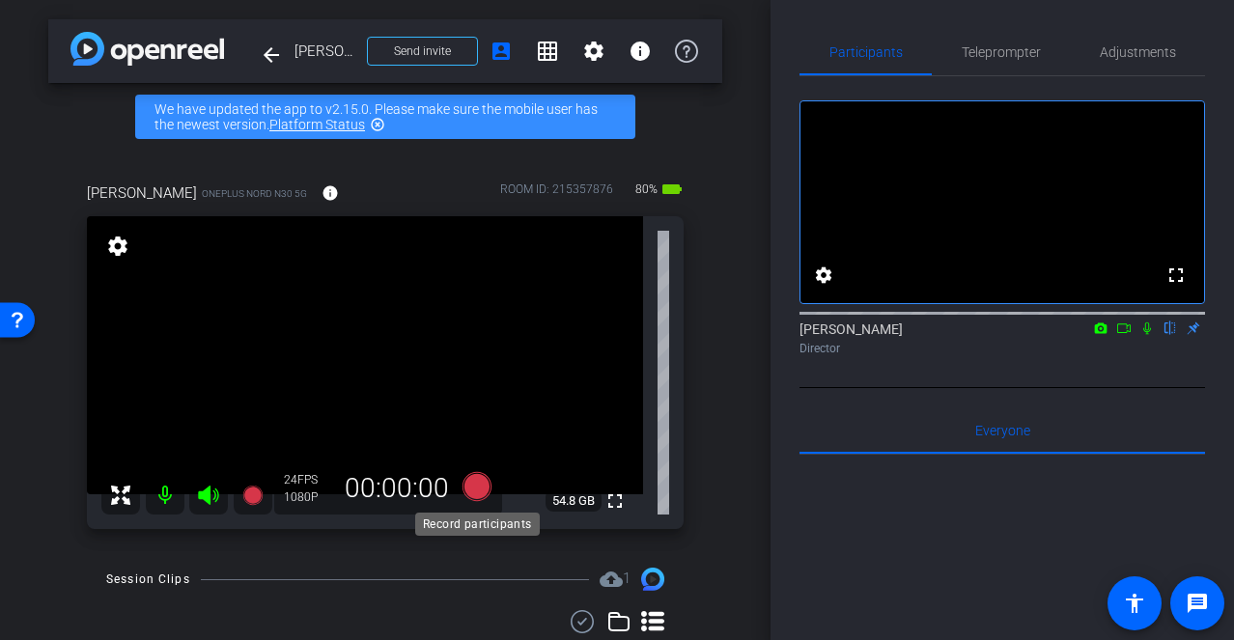
click at [482, 485] on icon at bounding box center [476, 486] width 29 height 29
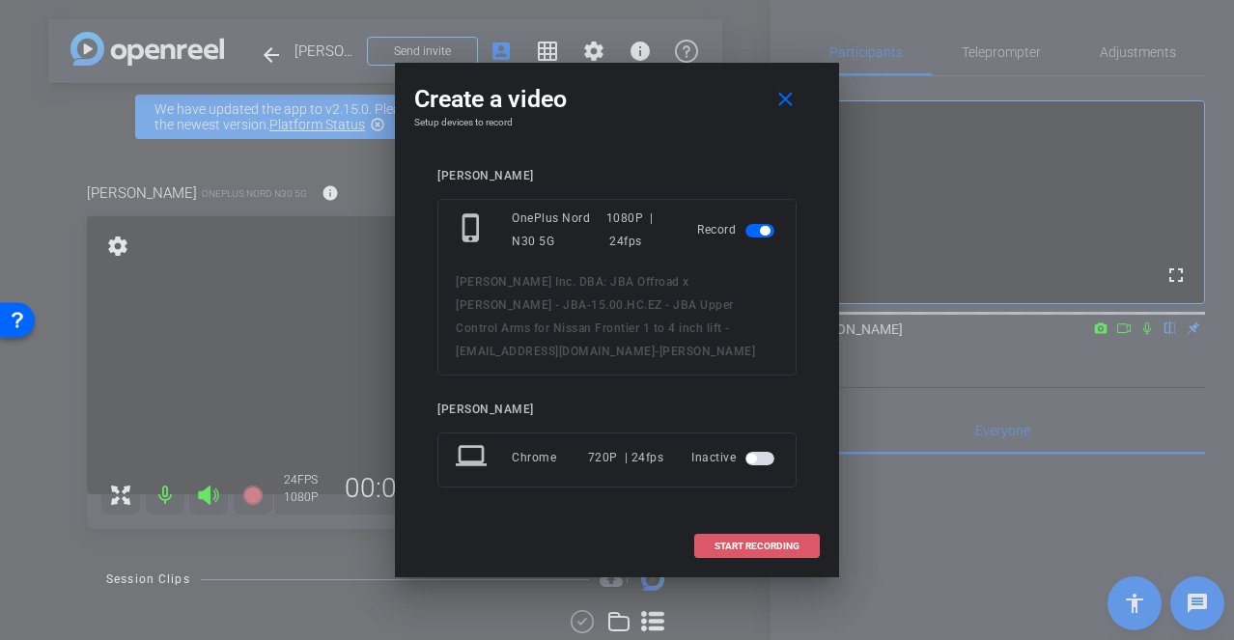
click at [766, 542] on span "START RECORDING" at bounding box center [756, 547] width 85 height 10
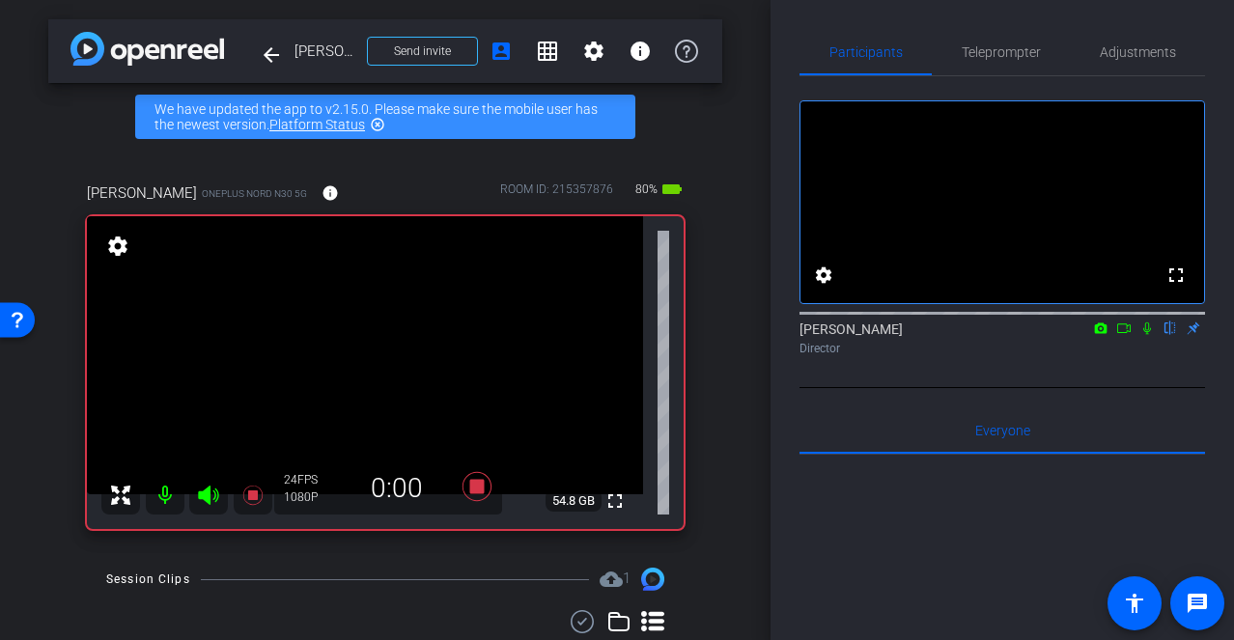
scroll to position [162, 0]
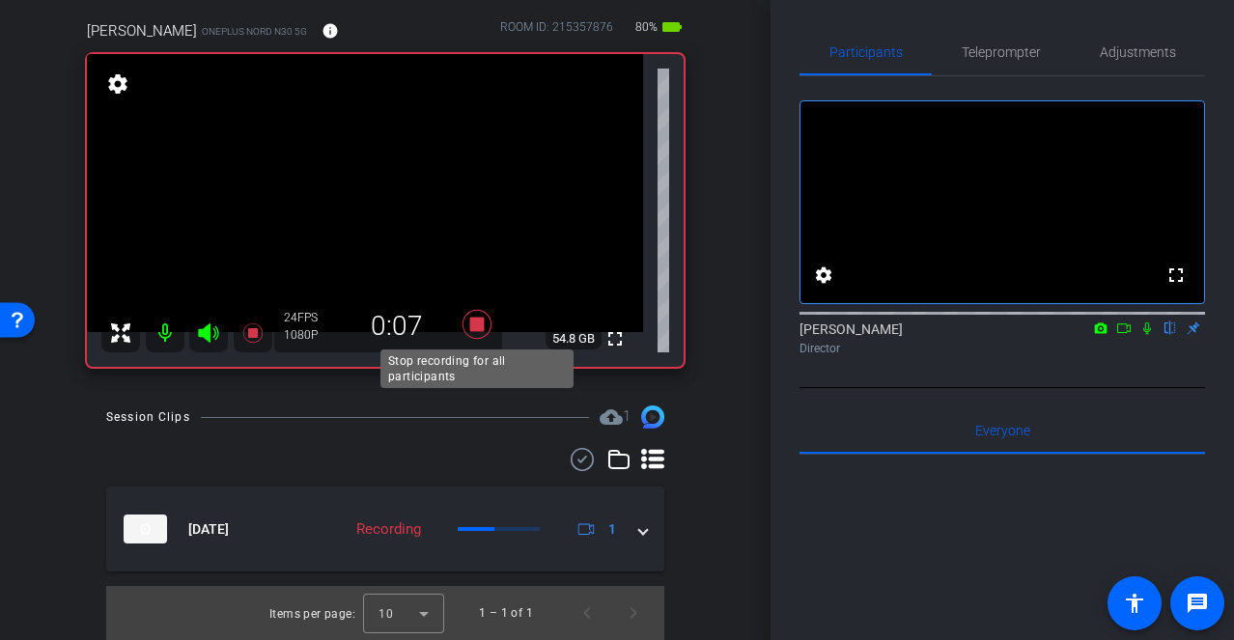
click at [474, 324] on icon at bounding box center [476, 324] width 29 height 29
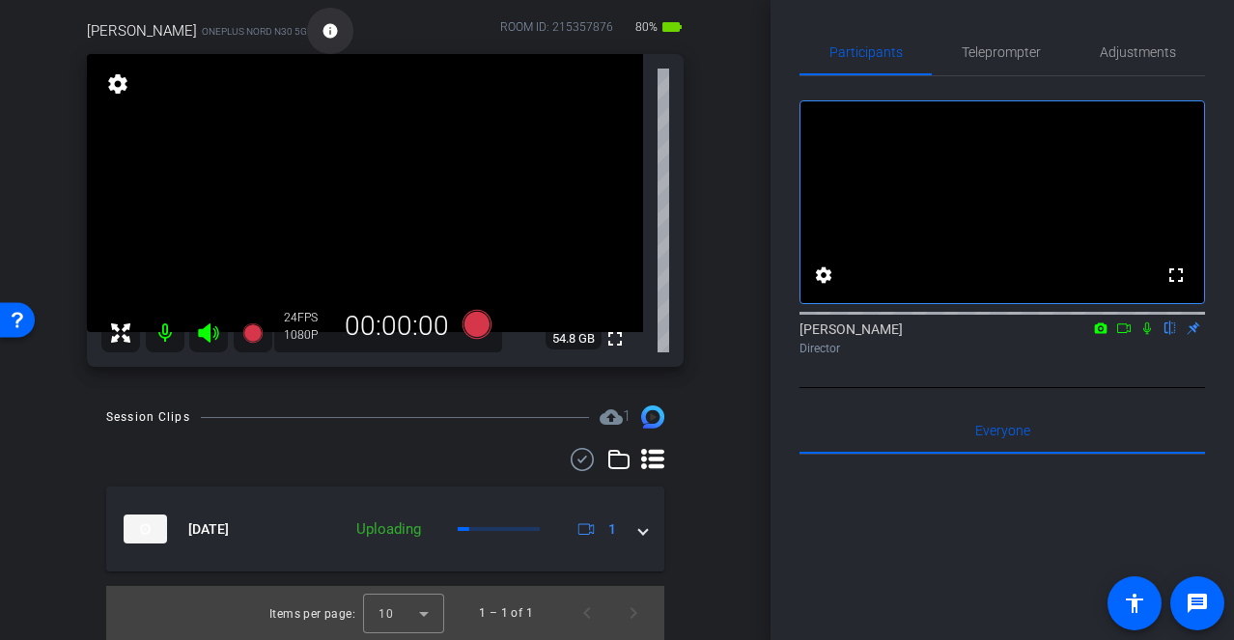
click at [322, 32] on mat-icon "info" at bounding box center [330, 30] width 17 height 17
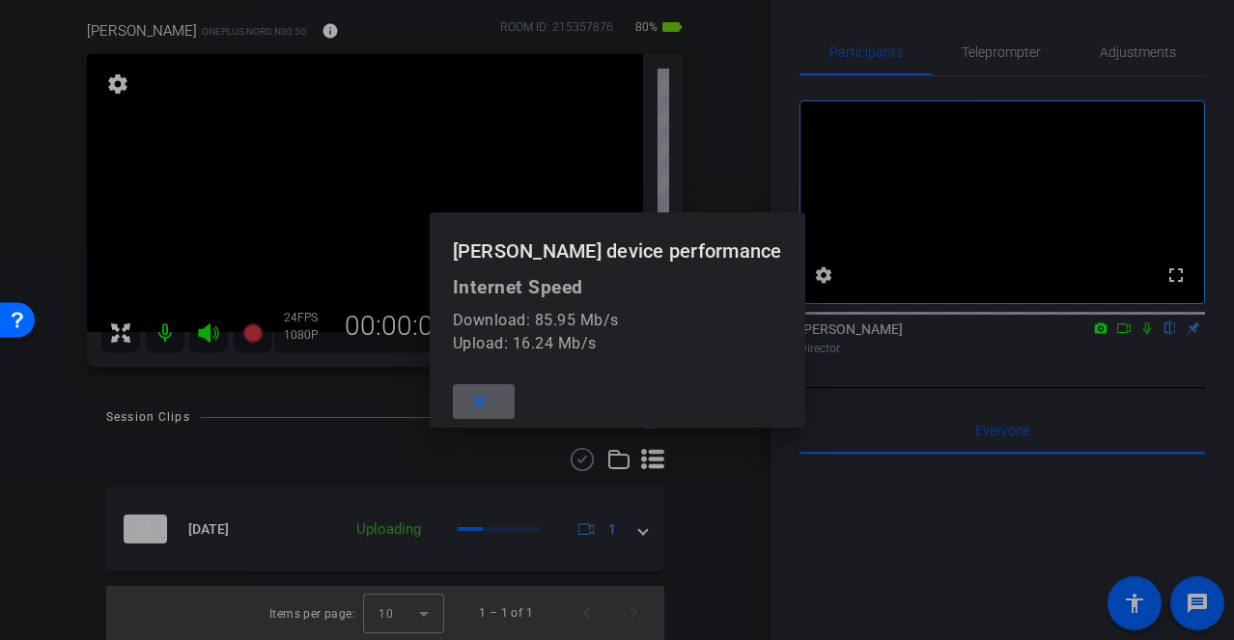
click at [491, 420] on span at bounding box center [484, 401] width 62 height 46
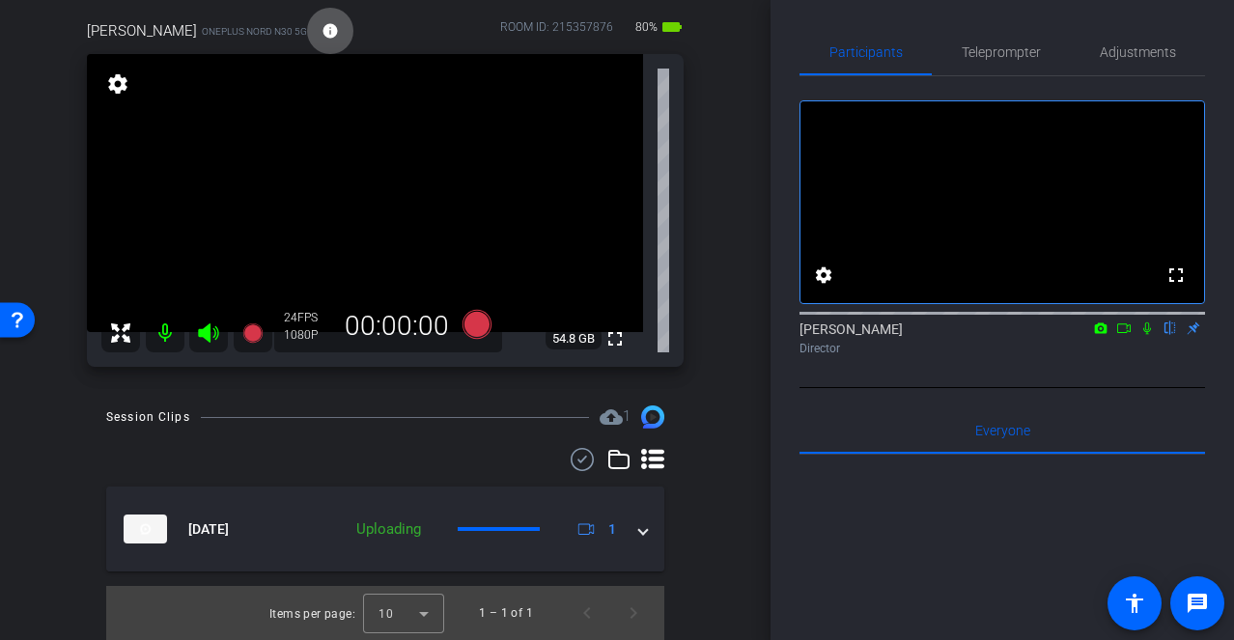
click at [727, 419] on div "arrow_back K.M. Gehman Inc. DBA: JBA Offroad x Marshall Wagner - JBA-15.00.HC.E…" at bounding box center [385, 158] width 770 height 640
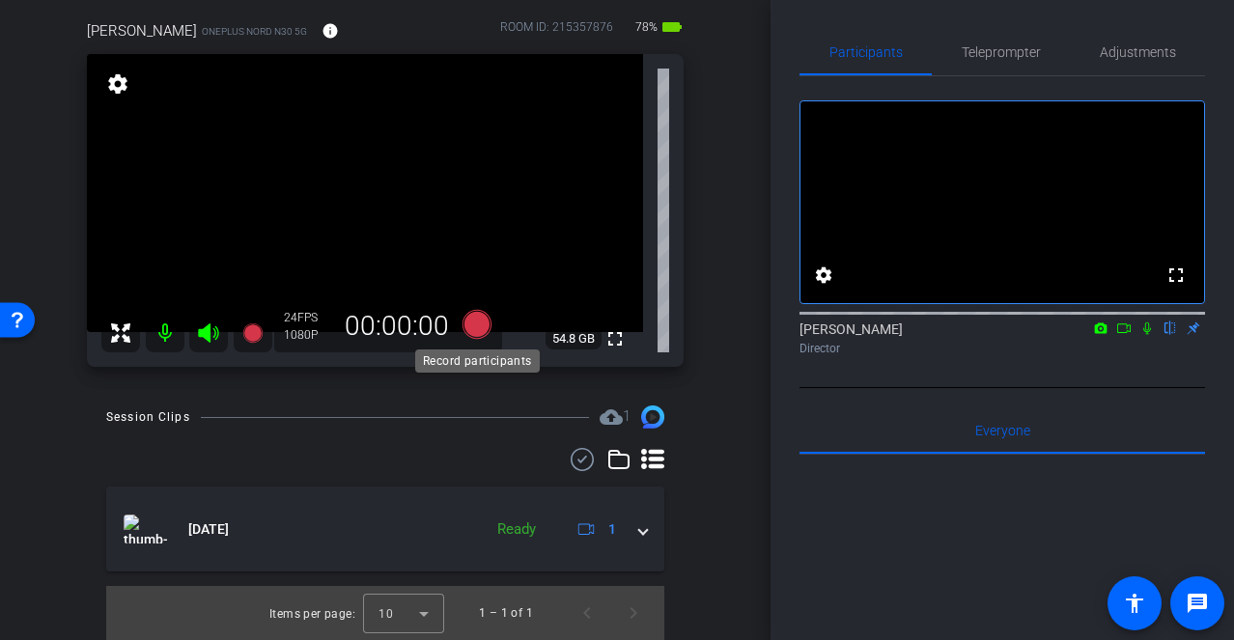
click at [480, 324] on icon at bounding box center [476, 324] width 29 height 29
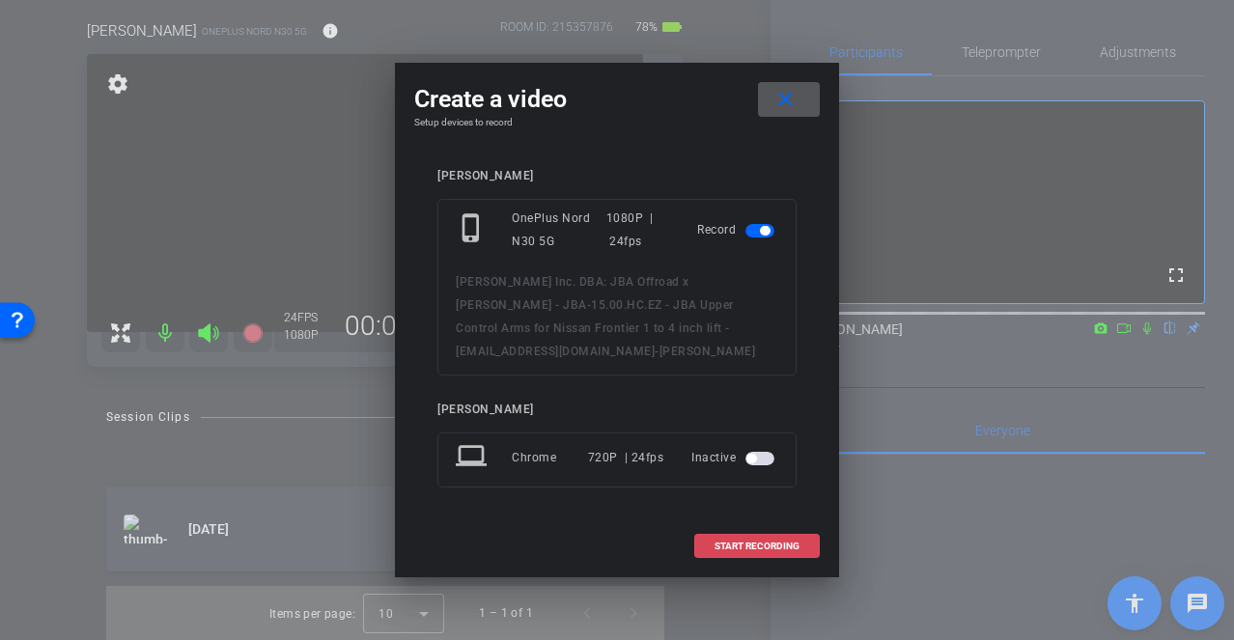
click at [736, 542] on span "START RECORDING" at bounding box center [756, 547] width 85 height 10
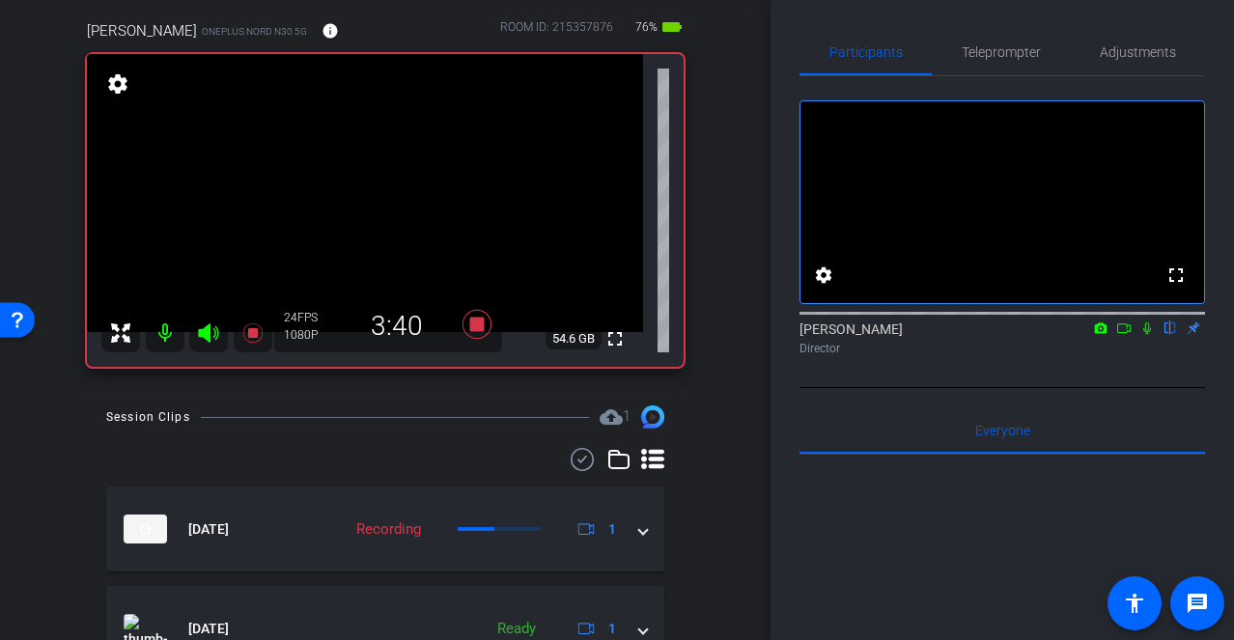
click at [1144, 335] on icon at bounding box center [1146, 329] width 15 height 14
click at [1140, 335] on icon at bounding box center [1146, 329] width 15 height 14
click at [1148, 335] on icon at bounding box center [1147, 328] width 11 height 13
click at [1149, 335] on icon at bounding box center [1146, 329] width 15 height 14
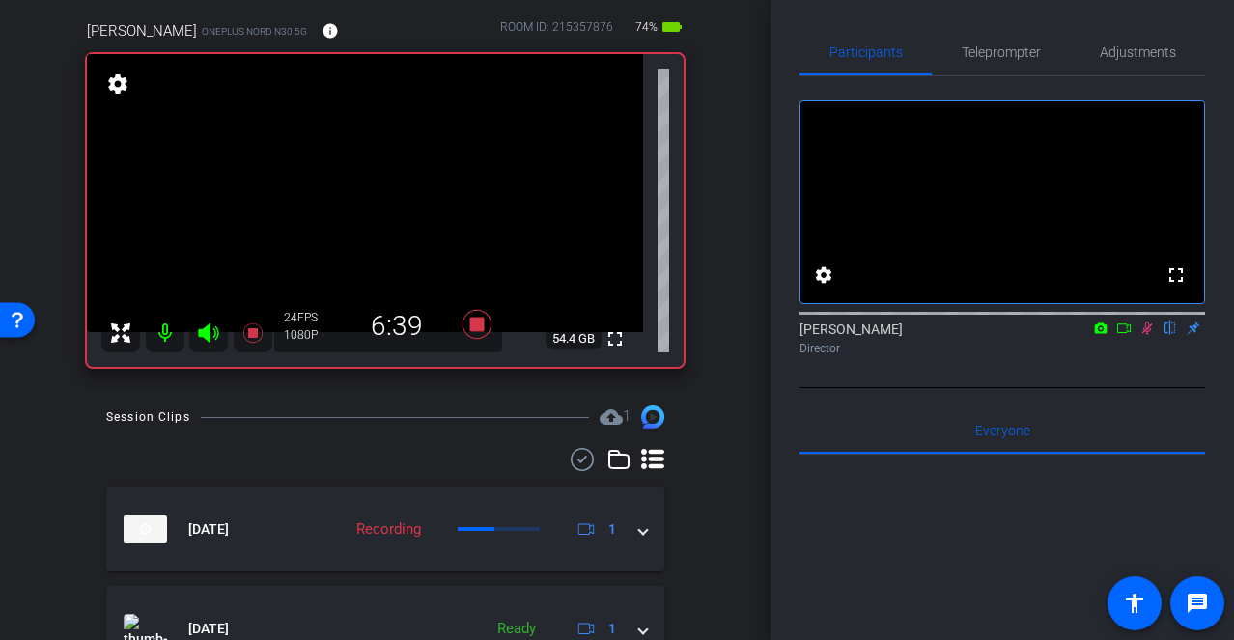
click at [1146, 335] on icon at bounding box center [1146, 329] width 15 height 14
click at [474, 327] on icon at bounding box center [476, 324] width 29 height 29
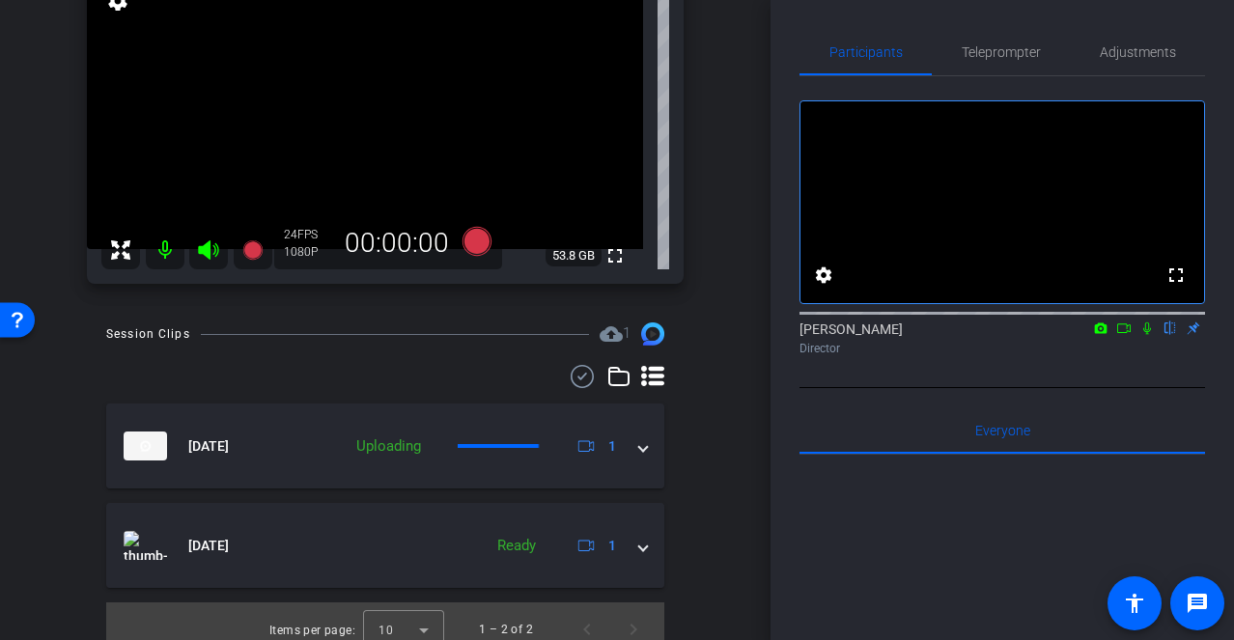
scroll to position [254, 0]
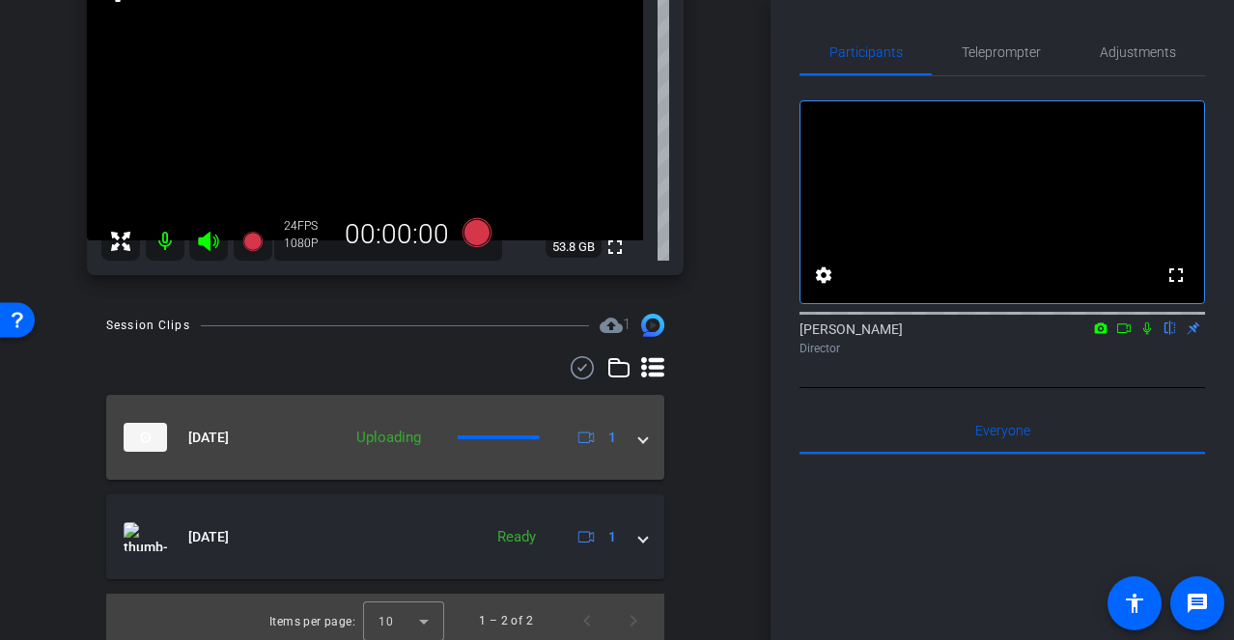
click at [645, 441] on span at bounding box center [643, 438] width 8 height 20
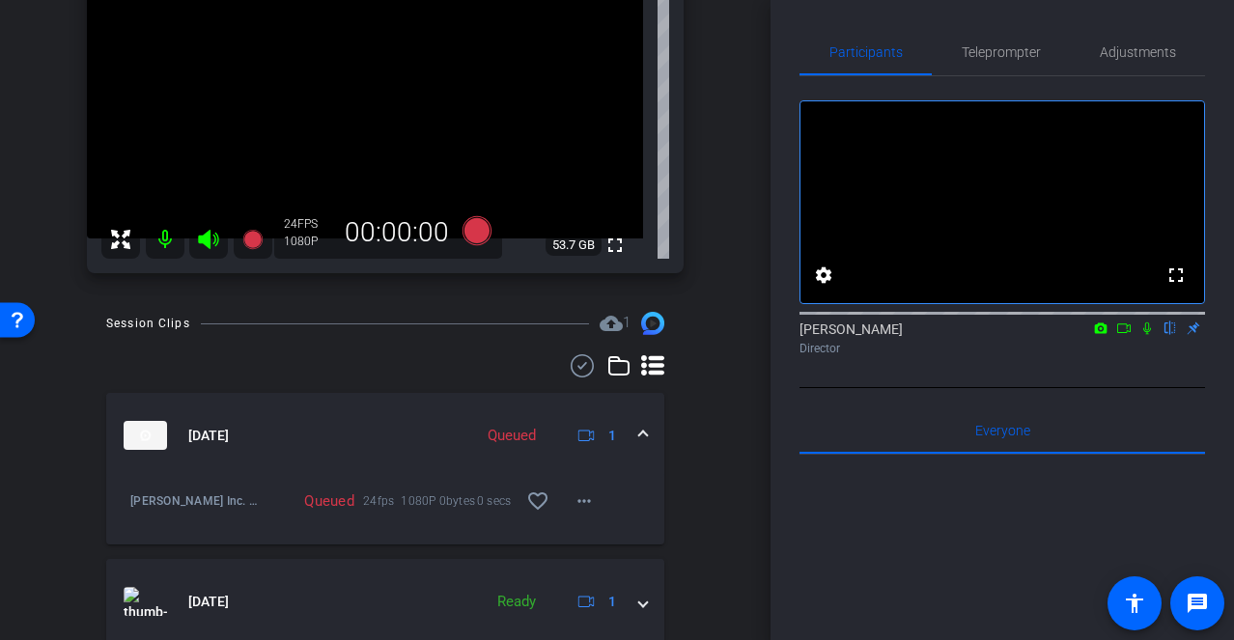
scroll to position [273, 0]
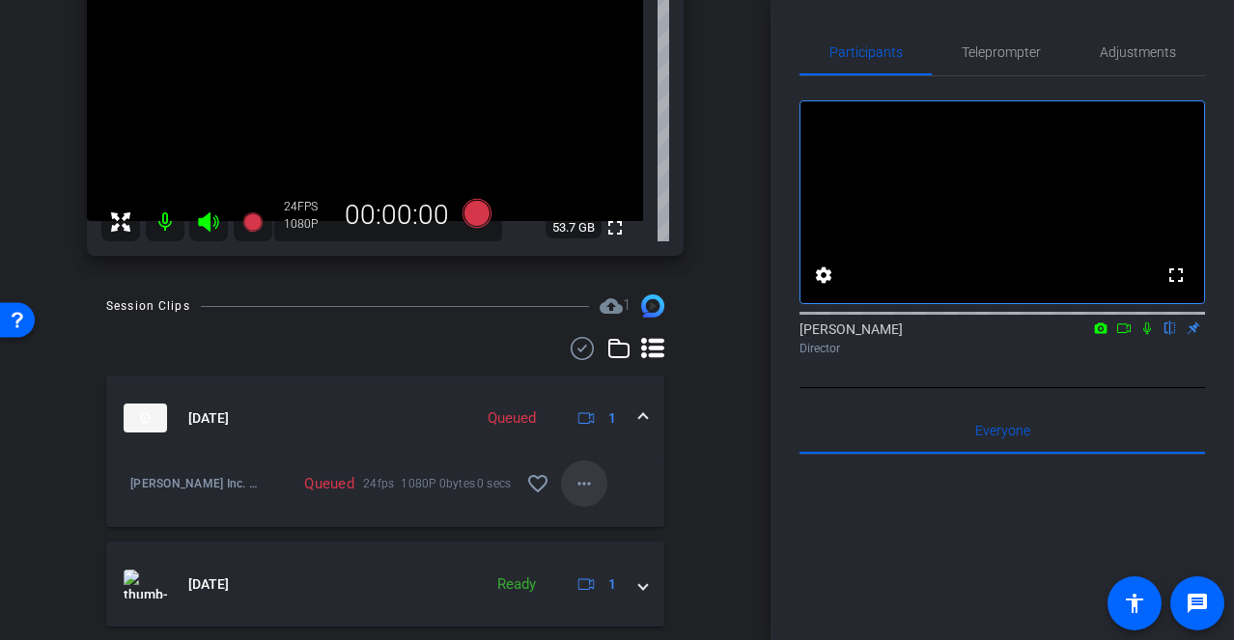
click at [580, 483] on mat-icon "more_horiz" at bounding box center [584, 483] width 23 height 23
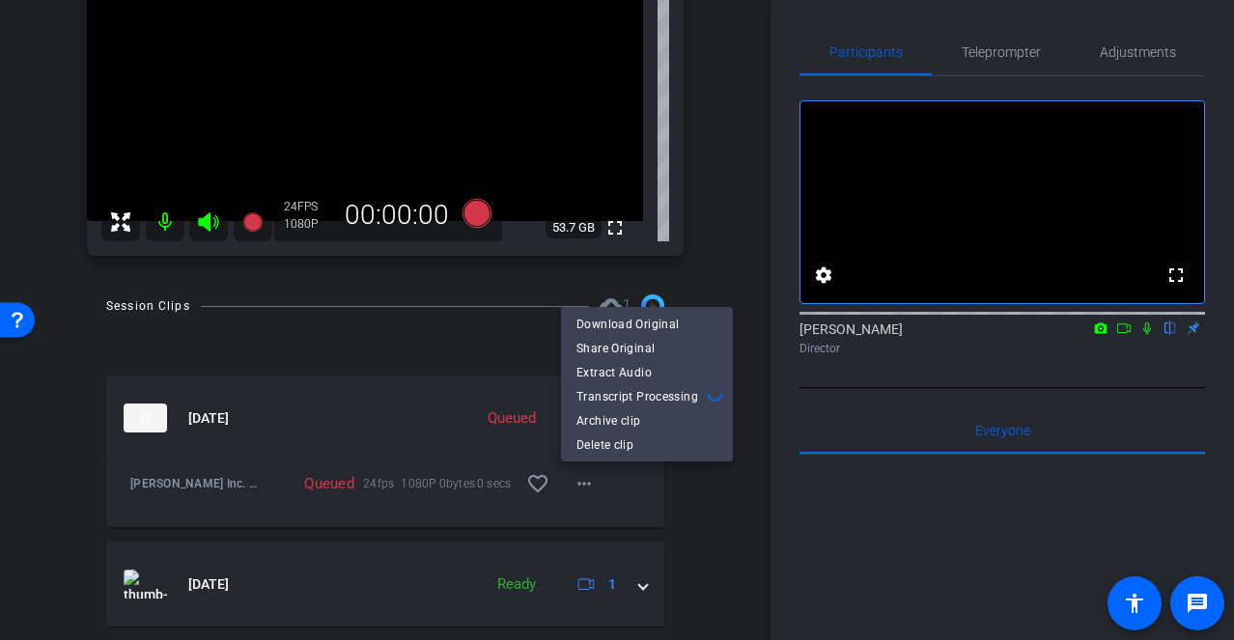
click at [718, 535] on div at bounding box center [617, 320] width 1234 height 640
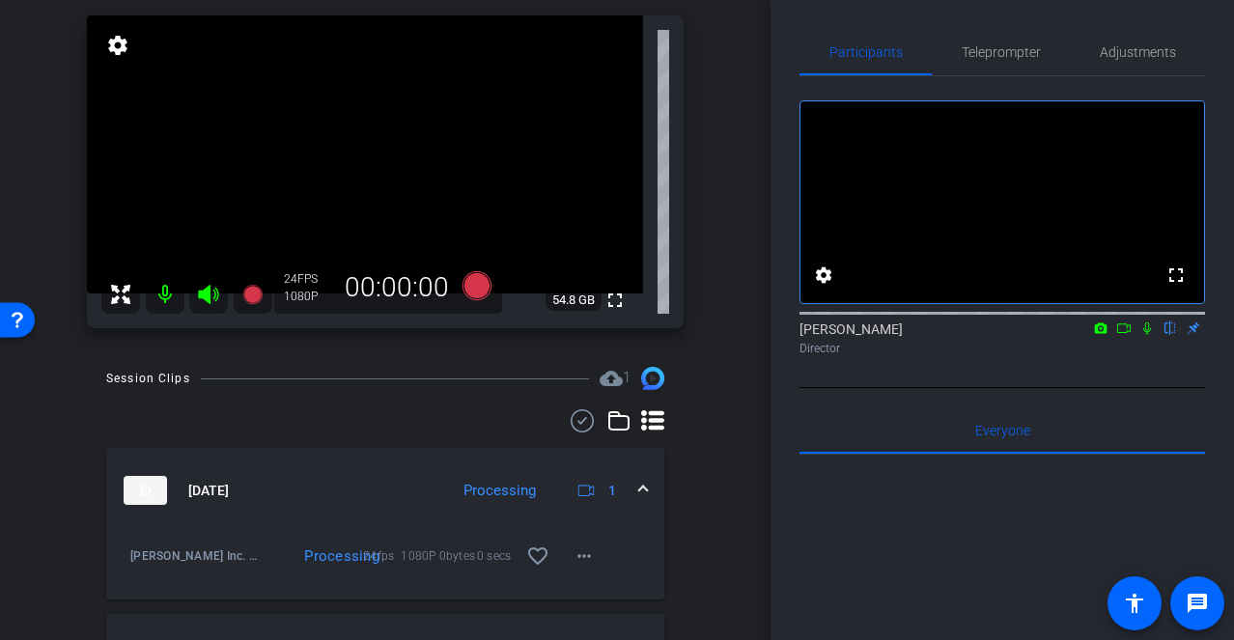
scroll to position [202, 0]
click at [1143, 335] on icon at bounding box center [1146, 329] width 15 height 14
click at [1123, 335] on icon at bounding box center [1123, 329] width 15 height 14
click at [720, 404] on div "Session Clips cloud_upload 1 Oct 1, 2025 Processing 1 K.M. Gehman Inc. DBA- JBA…" at bounding box center [385, 566] width 674 height 401
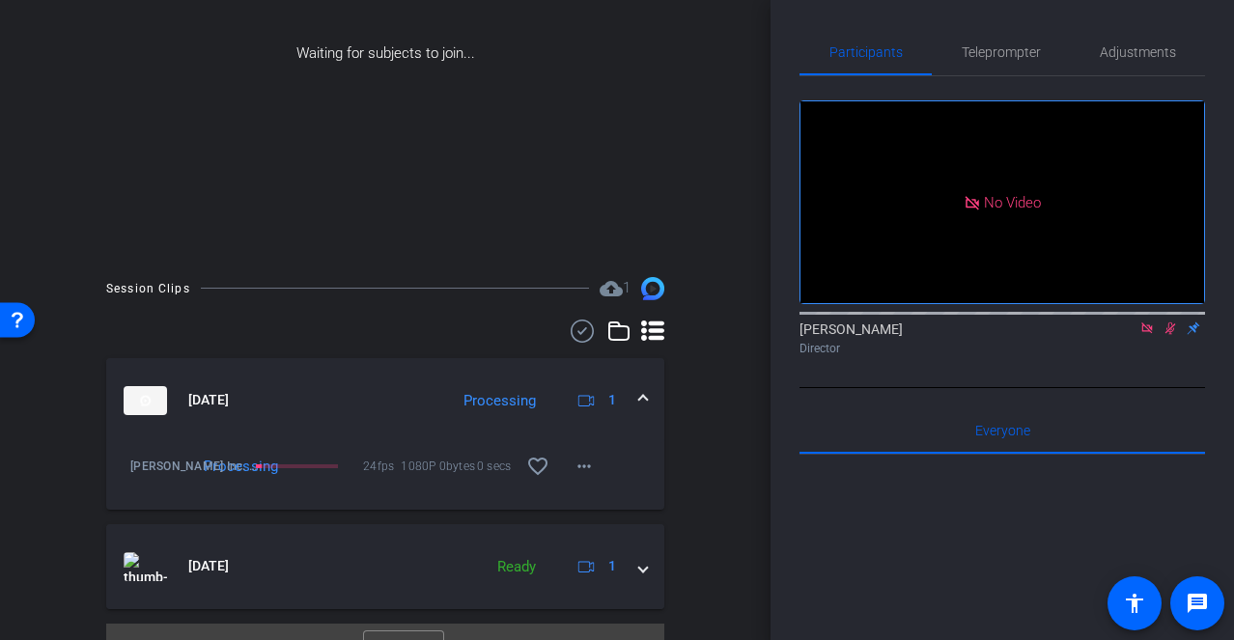
scroll to position [339, 0]
